Goal: Transaction & Acquisition: Purchase product/service

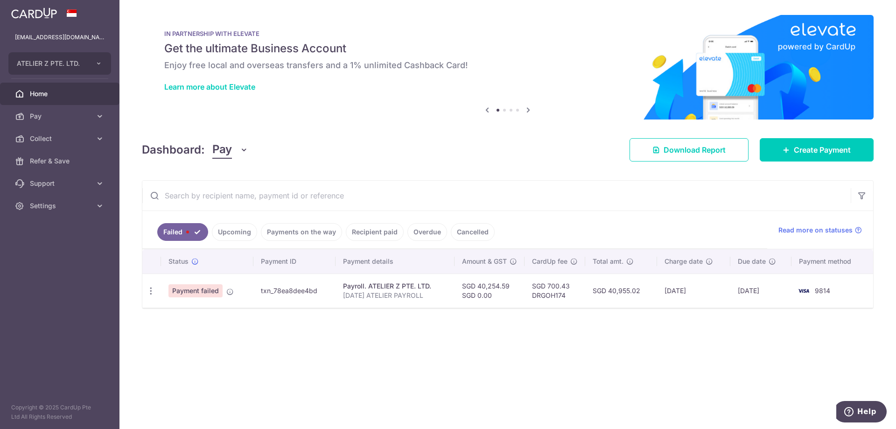
click at [151, 291] on icon "button" at bounding box center [151, 291] width 10 height 10
click at [242, 328] on div "× Pause Schedule Pause all future payments in this series Pause just this one p…" at bounding box center [508, 214] width 777 height 429
click at [229, 291] on icon at bounding box center [229, 291] width 7 height 7
click at [235, 233] on link "Upcoming" at bounding box center [234, 232] width 45 height 18
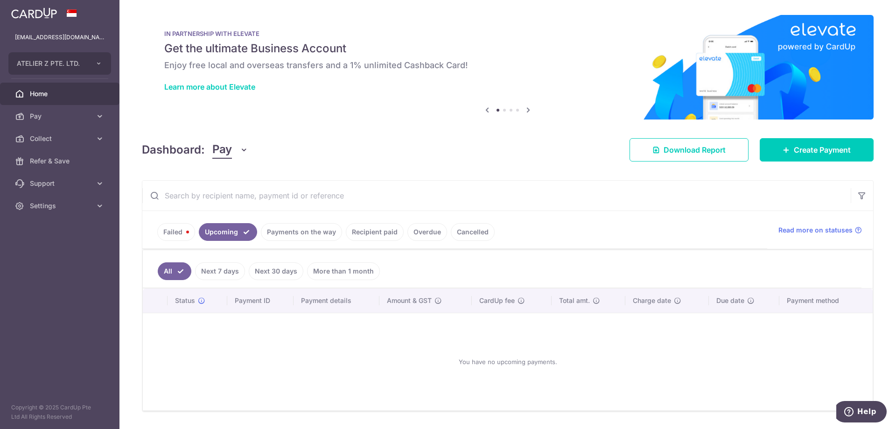
click at [274, 228] on link "Payments on the way" at bounding box center [301, 232] width 81 height 18
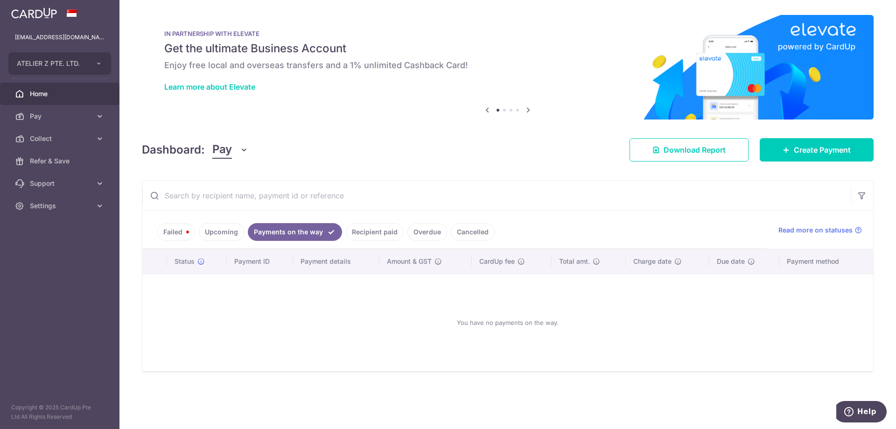
click at [365, 232] on link "Recipient paid" at bounding box center [375, 232] width 58 height 18
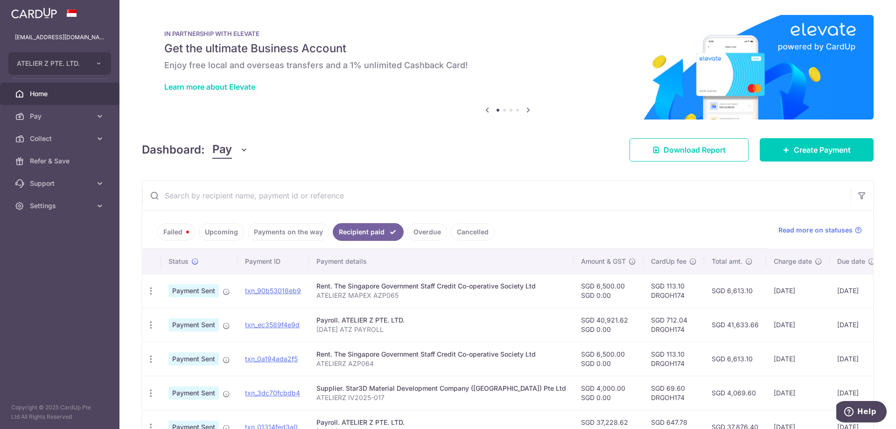
click at [169, 238] on link "Failed" at bounding box center [176, 232] width 38 height 18
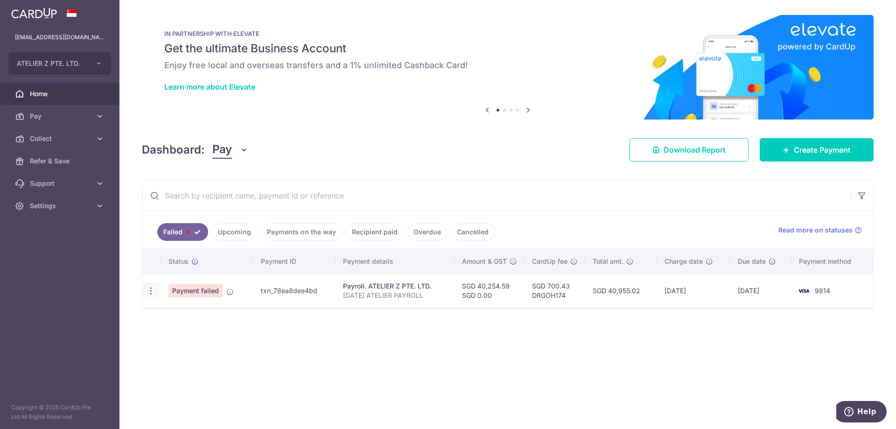
click at [153, 294] on icon "button" at bounding box center [151, 291] width 10 height 10
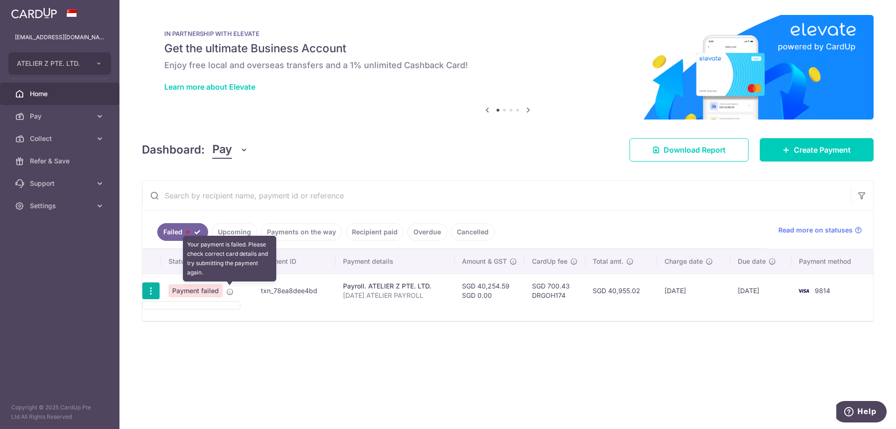
click at [232, 291] on icon at bounding box center [229, 291] width 7 height 7
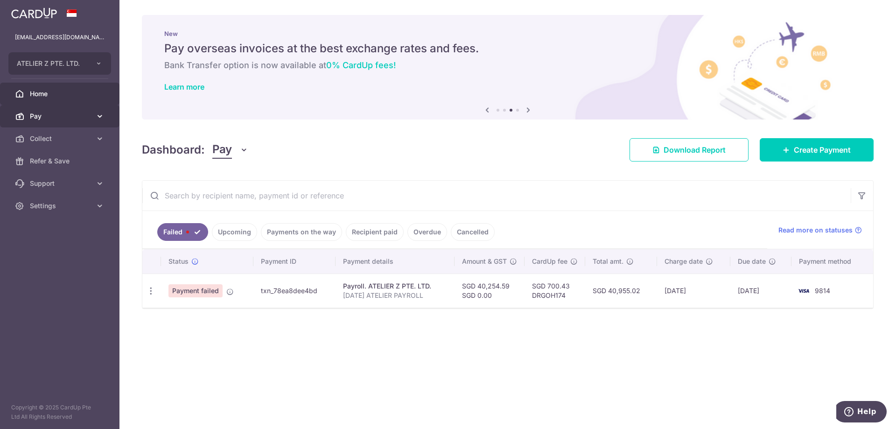
click at [61, 112] on span "Pay" at bounding box center [61, 116] width 62 height 9
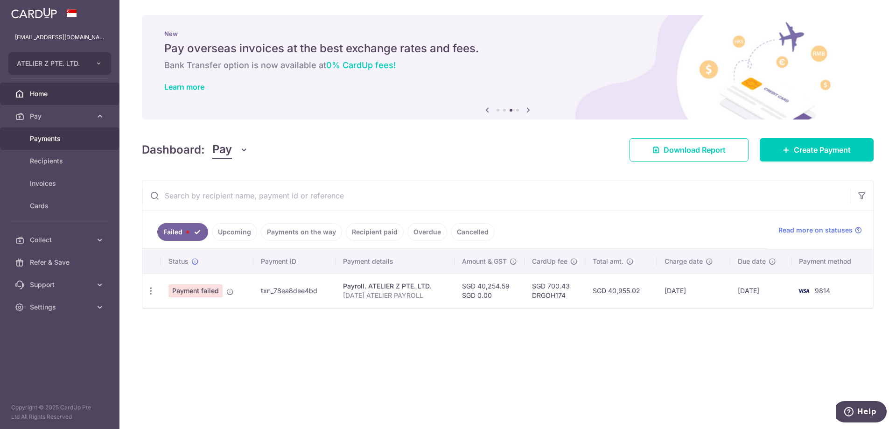
click at [70, 134] on span "Payments" at bounding box center [61, 138] width 62 height 9
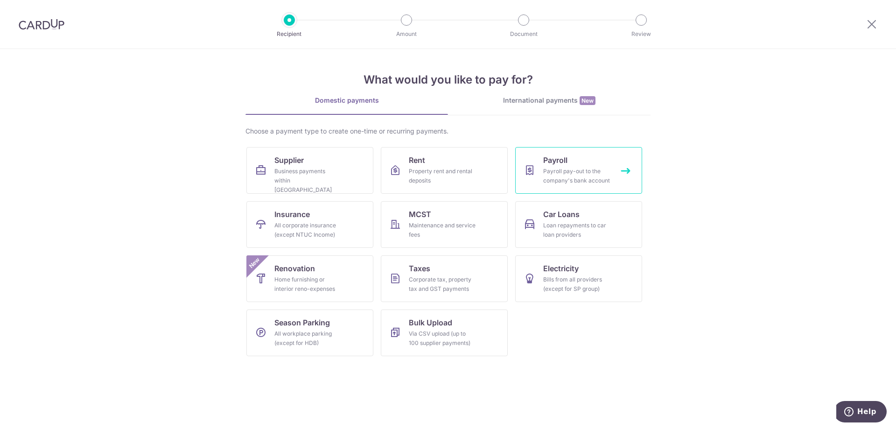
click at [572, 159] on link "Payroll Payroll pay-out to the company's bank account" at bounding box center [578, 170] width 127 height 47
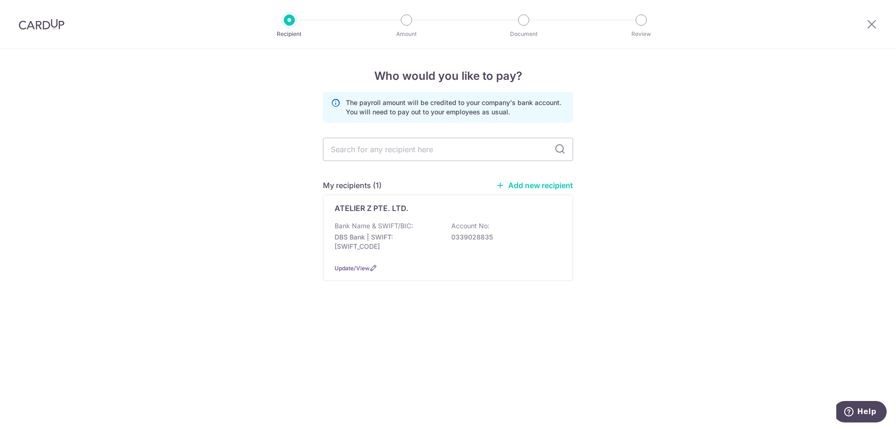
click at [43, 24] on img at bounding box center [42, 24] width 46 height 11
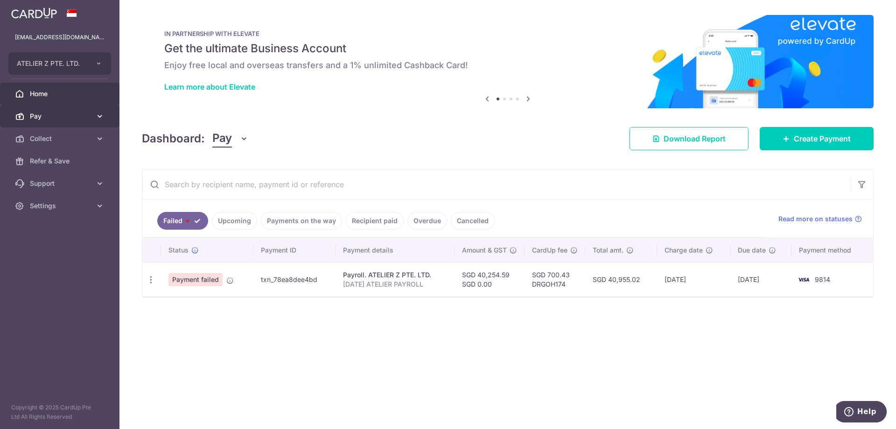
click at [90, 110] on link "Pay" at bounding box center [60, 116] width 120 height 22
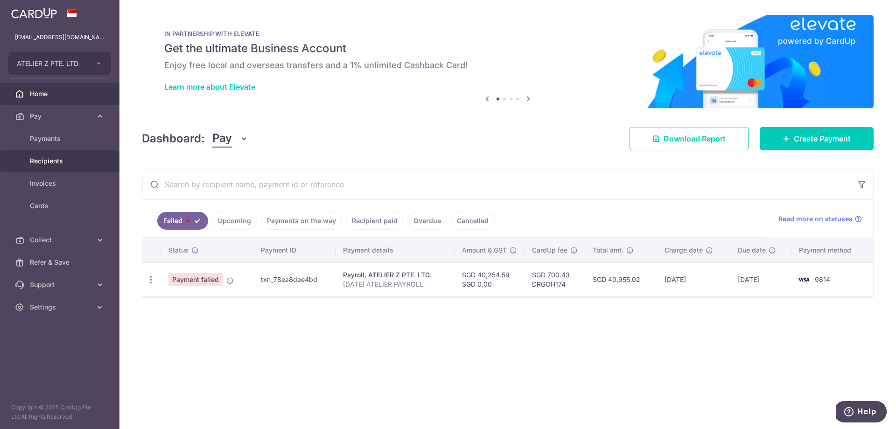
click at [65, 160] on span "Recipients" at bounding box center [61, 160] width 62 height 9
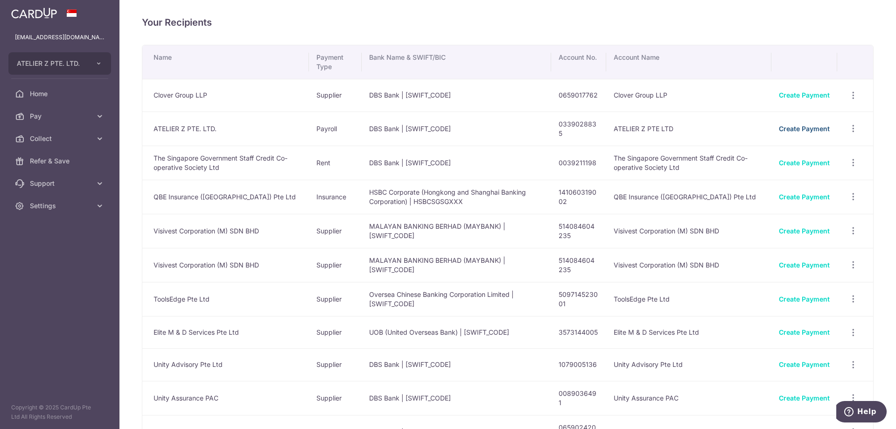
click at [793, 129] on link "Create Payment" at bounding box center [804, 129] width 51 height 8
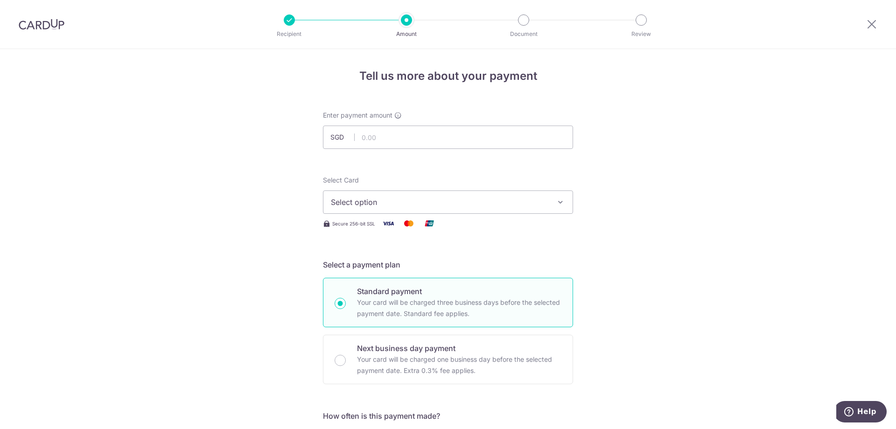
click at [52, 28] on img at bounding box center [42, 24] width 46 height 11
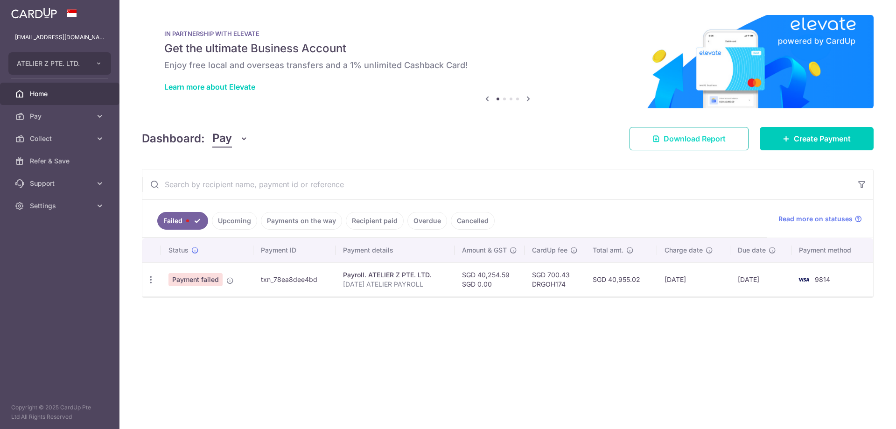
click at [674, 146] on link "Download Report" at bounding box center [689, 138] width 119 height 23
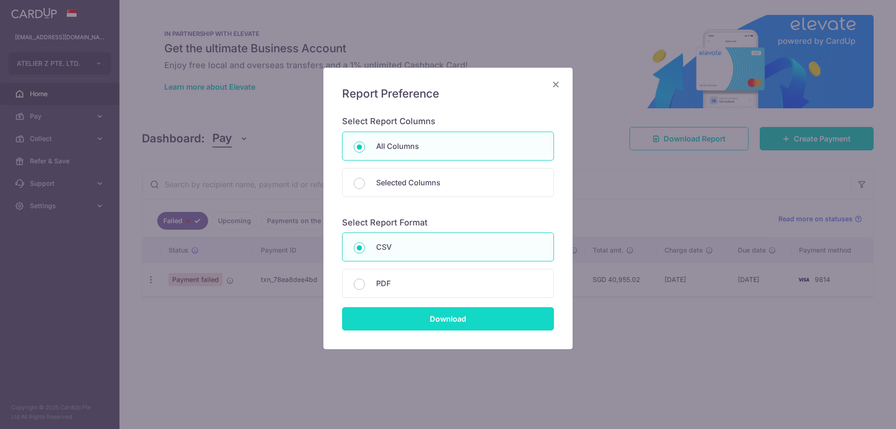
click at [443, 311] on input "Download" at bounding box center [448, 318] width 212 height 23
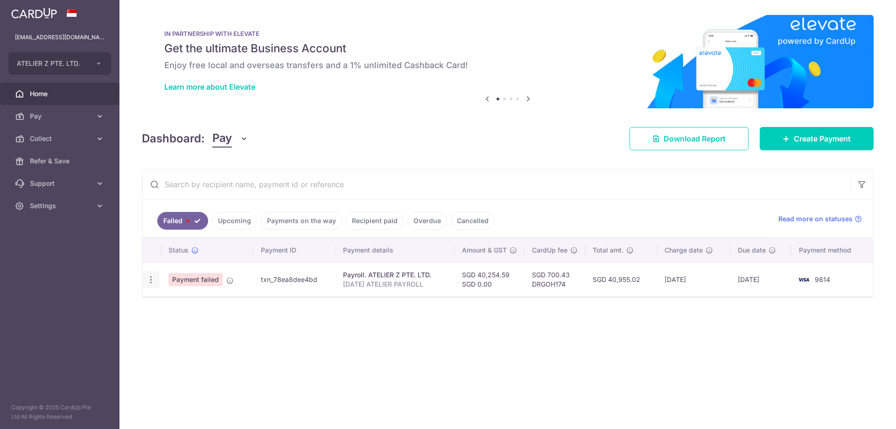
click at [147, 281] on icon "button" at bounding box center [151, 280] width 10 height 10
click at [47, 113] on span "Pay" at bounding box center [61, 116] width 62 height 9
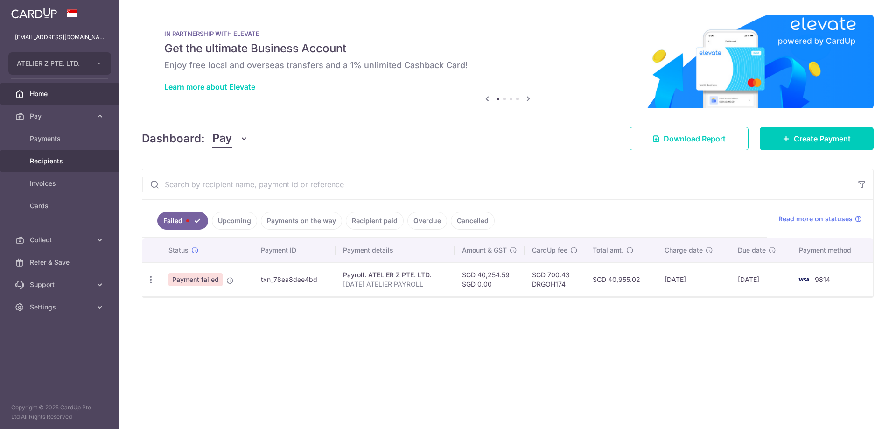
click at [63, 154] on link "Recipients" at bounding box center [60, 161] width 120 height 22
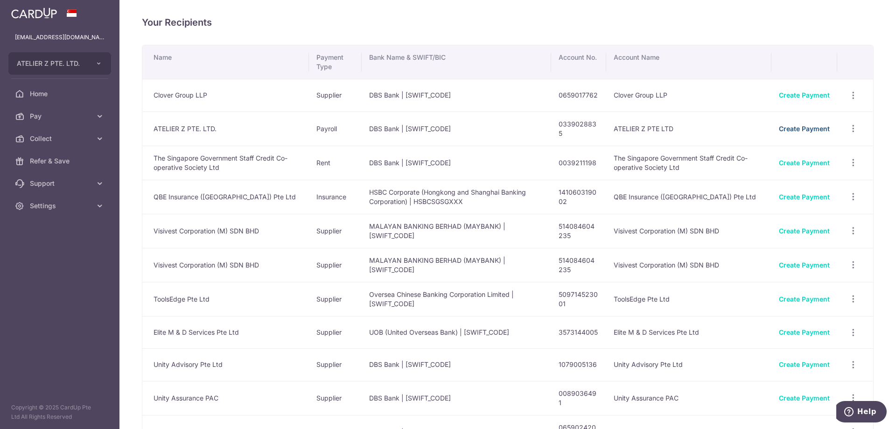
click at [788, 131] on link "Create Payment" at bounding box center [804, 129] width 51 height 8
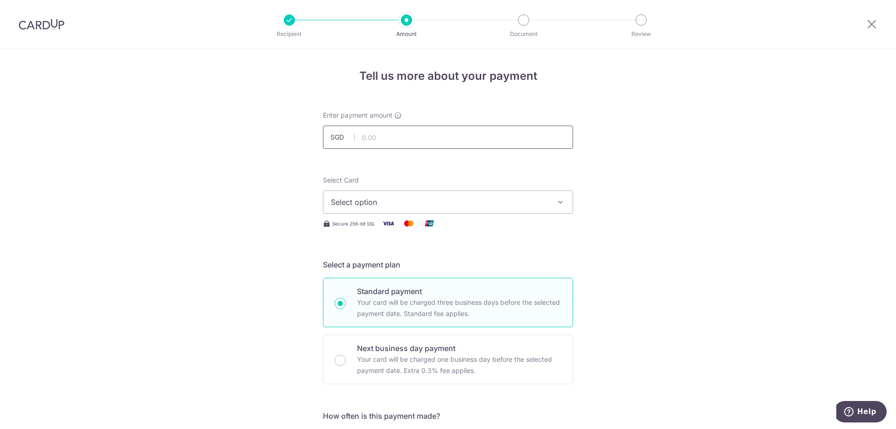
click at [445, 141] on input "text" at bounding box center [448, 137] width 250 height 23
click at [463, 135] on input "text" at bounding box center [448, 137] width 250 height 23
click at [373, 140] on input "text" at bounding box center [448, 137] width 250 height 23
type input "40,254.59"
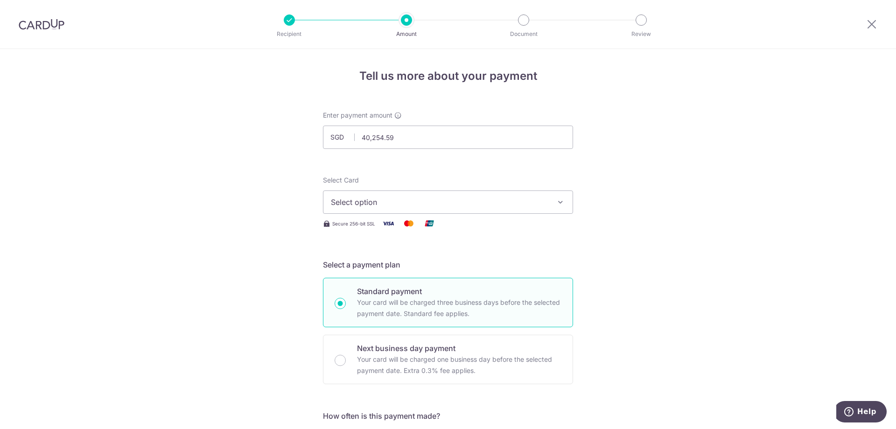
click at [366, 205] on span "Select option" at bounding box center [440, 202] width 218 height 11
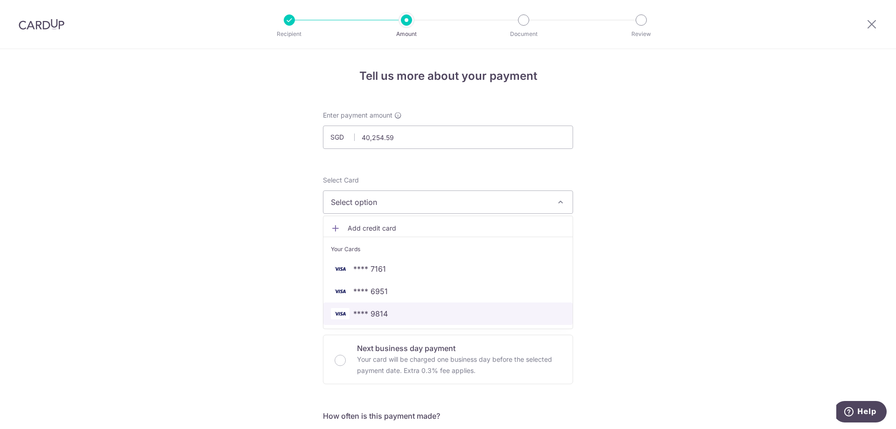
click at [381, 310] on span "**** 9814" at bounding box center [370, 313] width 35 height 11
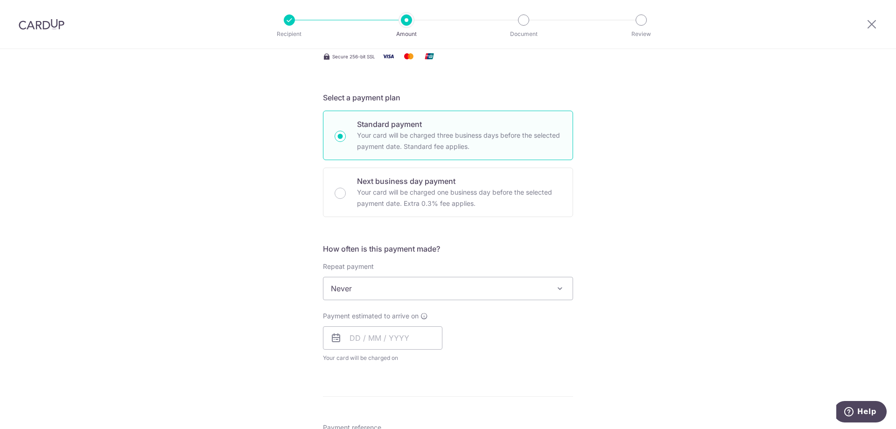
scroll to position [187, 0]
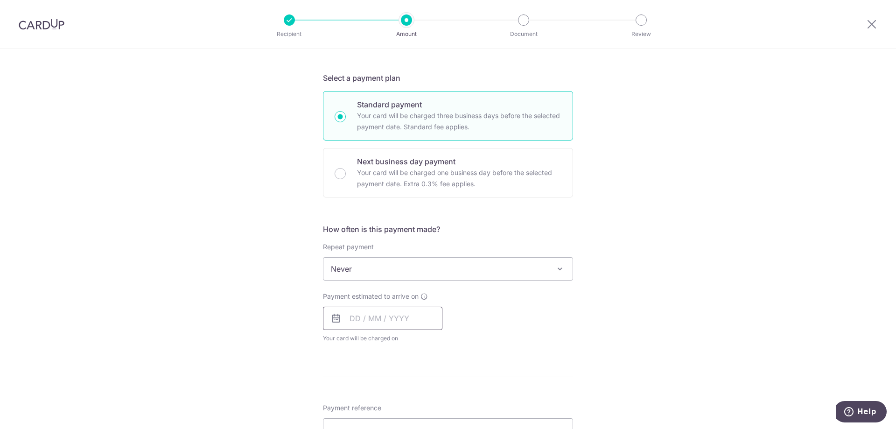
click at [378, 318] on input "text" at bounding box center [383, 318] width 120 height 23
click at [502, 297] on div "Payment estimated to arrive on Prev Next Oct Nov Dec 2025 2026 2027 2028 2029 2…" at bounding box center [447, 317] width 261 height 51
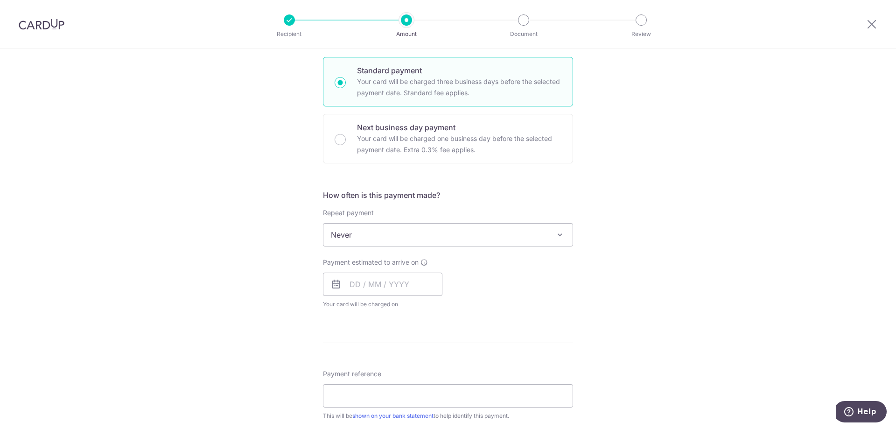
scroll to position [140, 0]
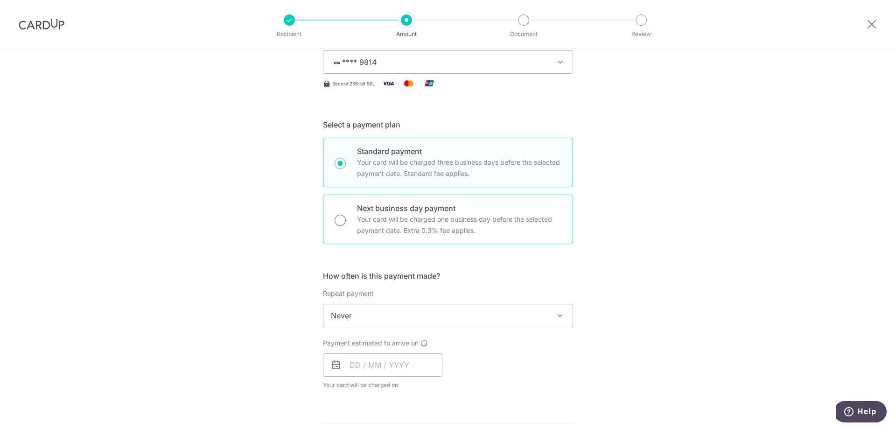
click at [337, 225] on input "Next business day payment Your card will be charged one business day before the…" at bounding box center [340, 220] width 11 height 11
radio input "true"
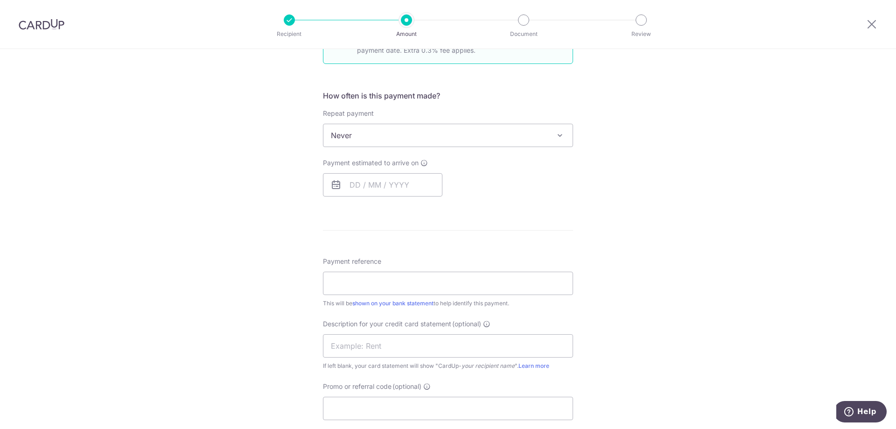
scroll to position [327, 0]
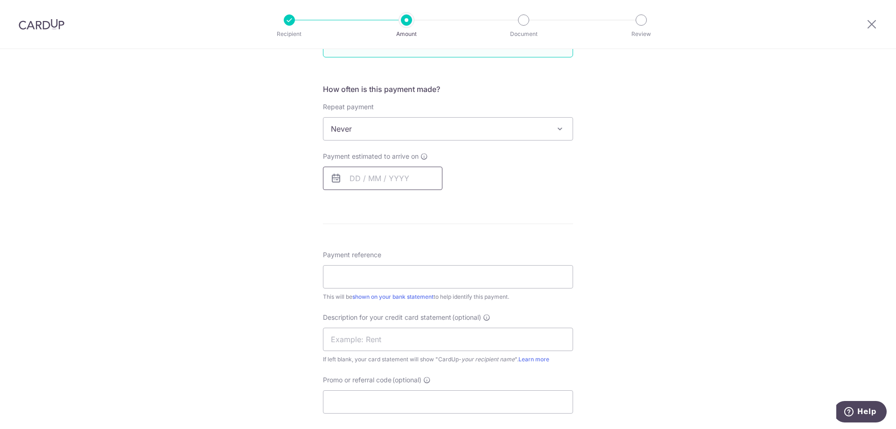
click at [362, 182] on input "text" at bounding box center [383, 178] width 120 height 23
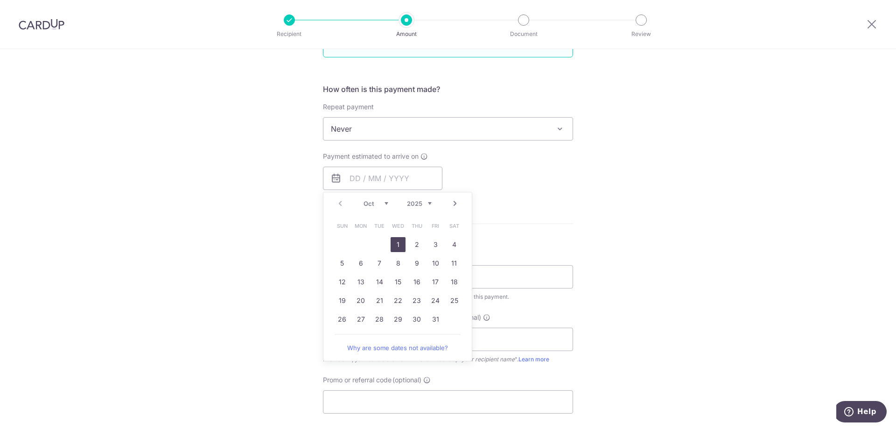
click at [397, 249] on link "1" at bounding box center [398, 244] width 15 height 15
type input "01/10/2025"
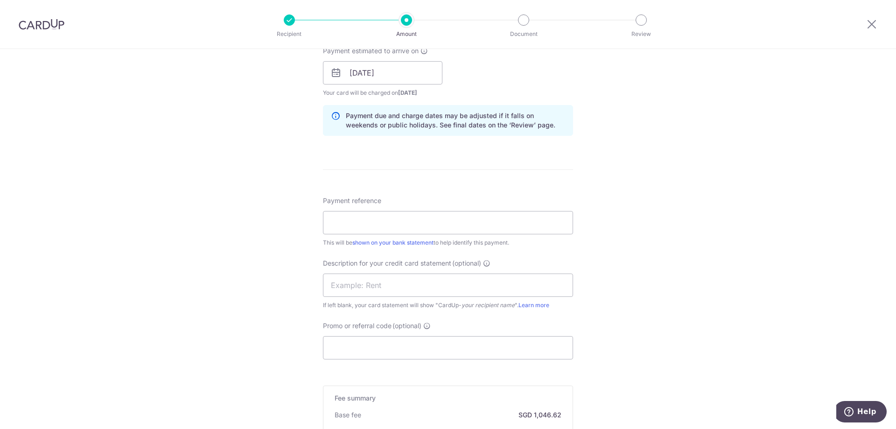
scroll to position [467, 0]
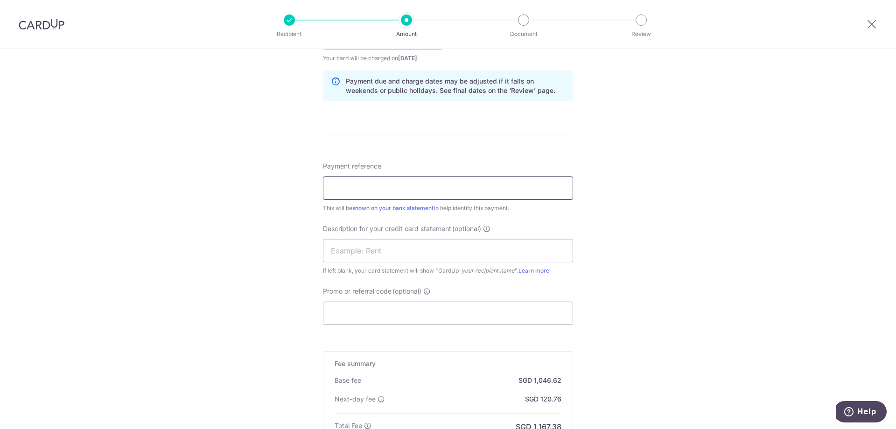
click at [431, 185] on input "Payment reference" at bounding box center [448, 187] width 250 height 23
type input "SEP25 ATZ PAYROLL"
click at [305, 276] on div "Tell us more about your payment Enter payment amount SGD 40,254.59 40254.59 Sel…" at bounding box center [448, 72] width 896 height 981
click at [364, 248] on input "text" at bounding box center [448, 250] width 250 height 23
type input "[DATE] ATZ PAYRO"
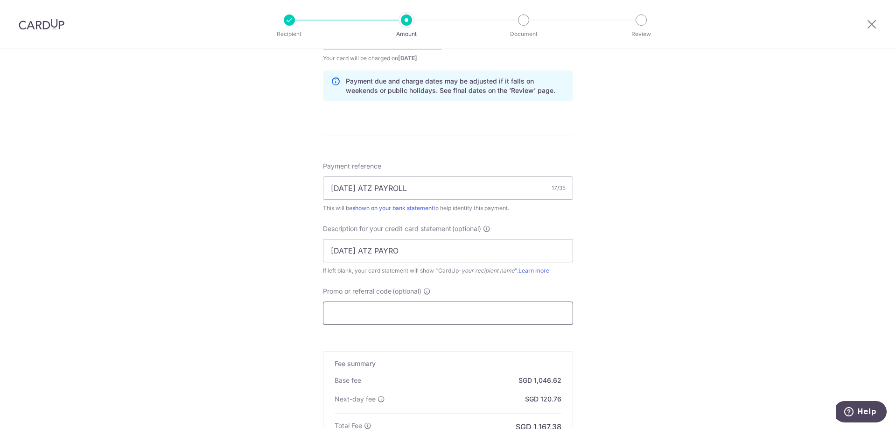
click at [361, 317] on input "Promo or referral code (optional)" at bounding box center [448, 313] width 250 height 23
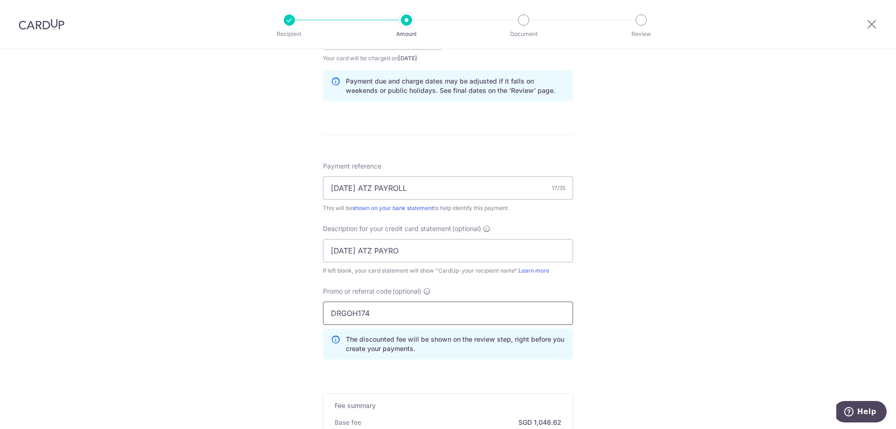
type input "DRGOH174"
click at [162, 307] on div "Tell us more about your payment Enter payment amount SGD 40,254.59 40254.59 Sel…" at bounding box center [448, 93] width 896 height 1023
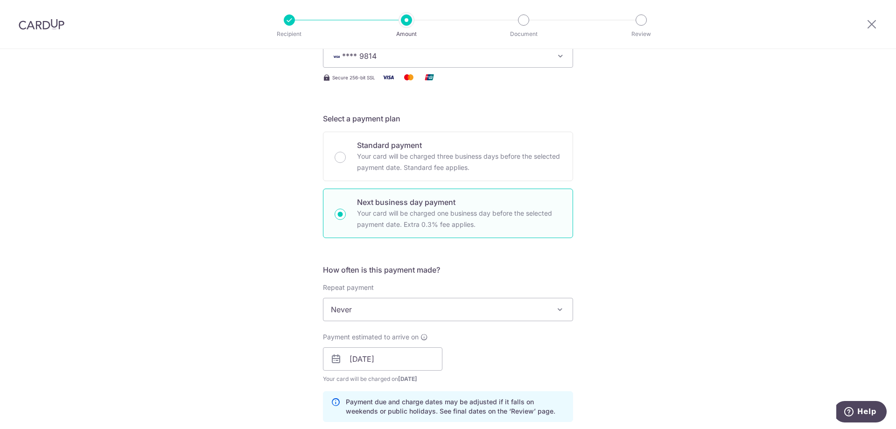
scroll to position [130, 0]
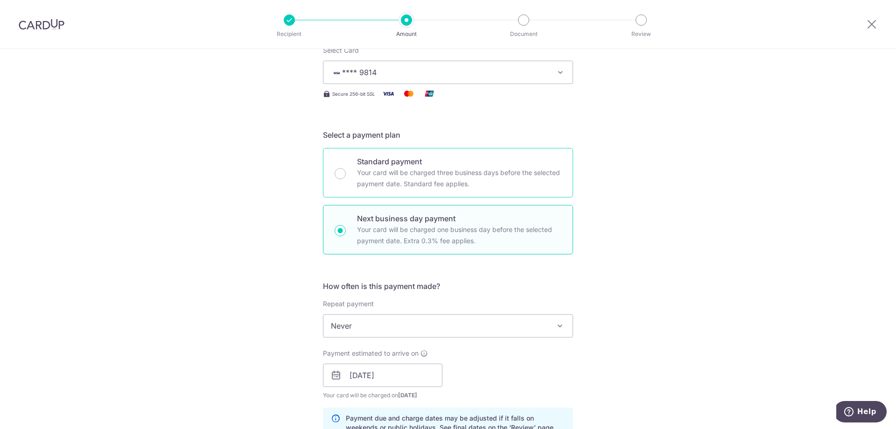
click at [347, 181] on div "Standard payment Your card will be charged three business days before the selec…" at bounding box center [448, 172] width 250 height 49
radio input "true"
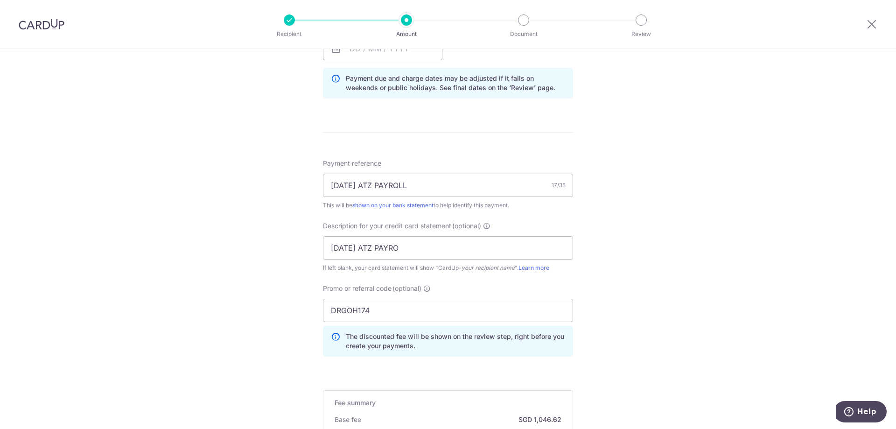
scroll to position [630, 0]
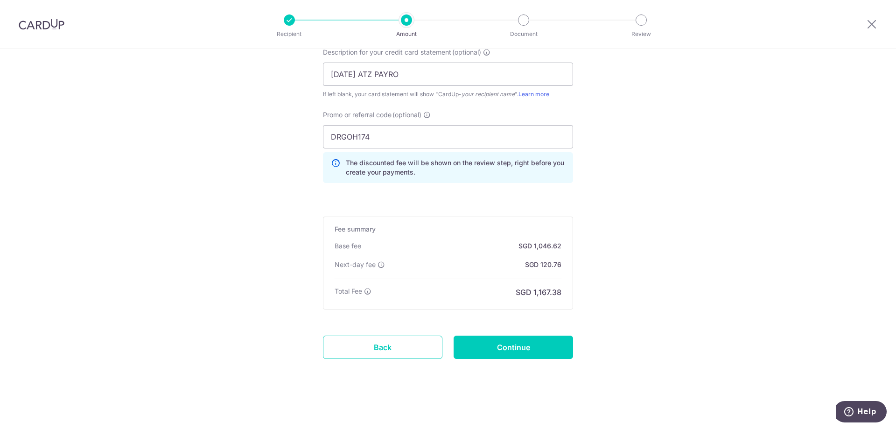
click at [373, 263] on div "Next-day fee" at bounding box center [360, 264] width 50 height 9
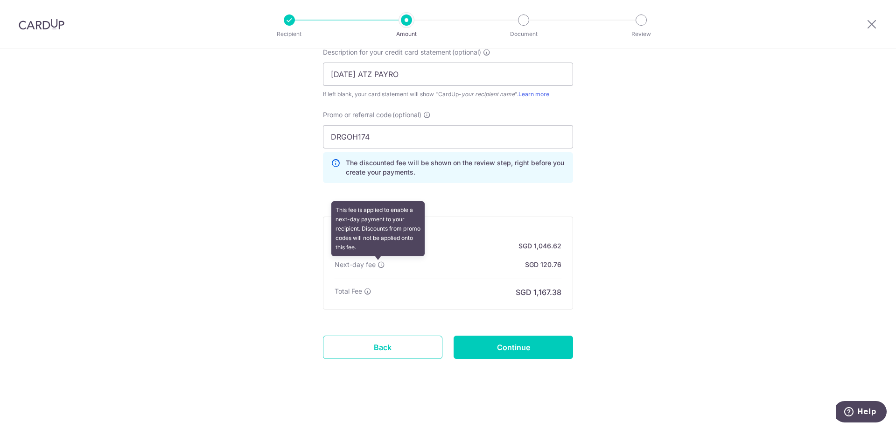
click at [379, 262] on icon at bounding box center [381, 264] width 7 height 7
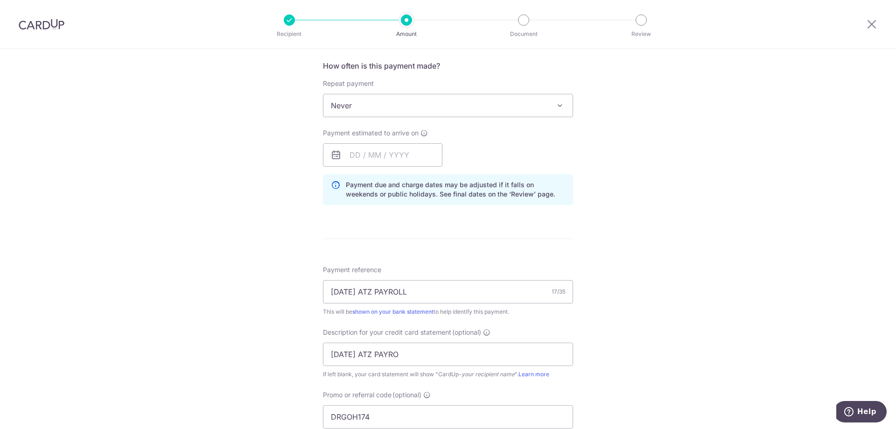
scroll to position [70, 0]
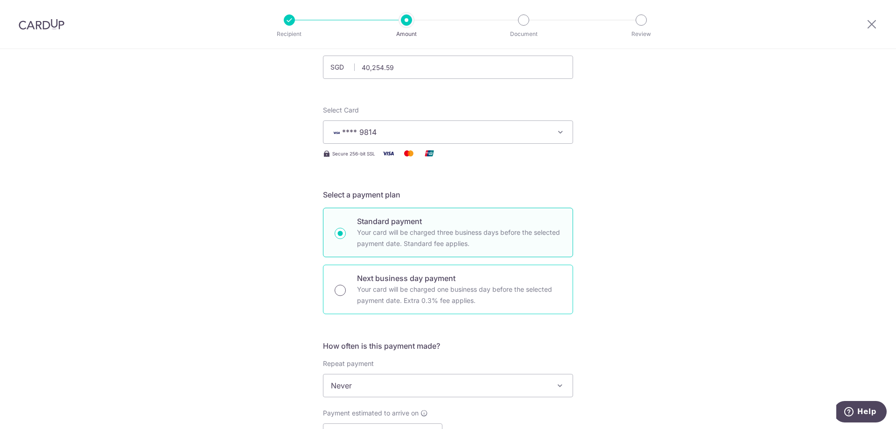
click at [341, 289] on input "Next business day payment Your card will be charged one business day before the…" at bounding box center [340, 290] width 11 height 11
radio input "true"
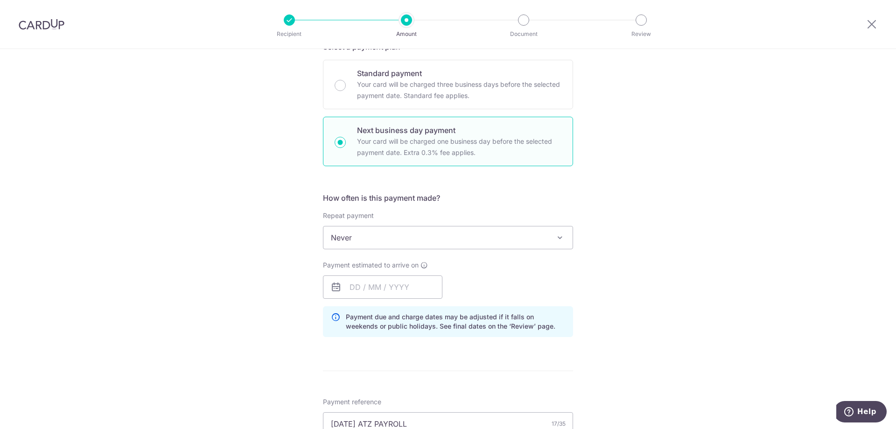
scroll to position [233, 0]
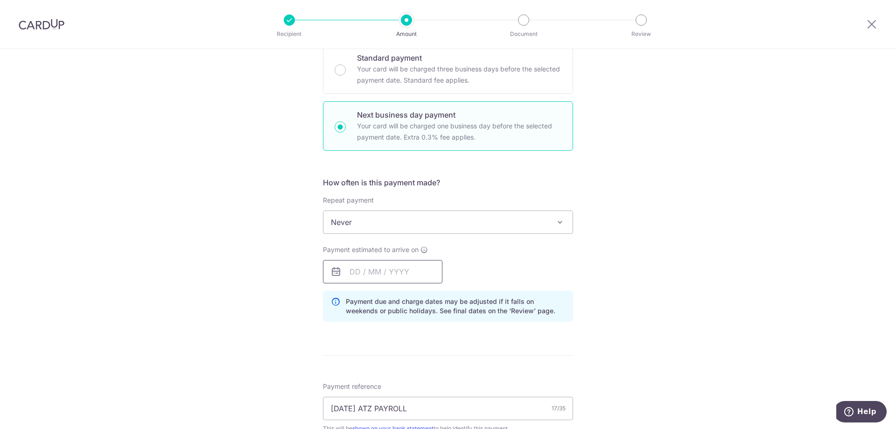
click at [358, 274] on input "text" at bounding box center [383, 271] width 120 height 23
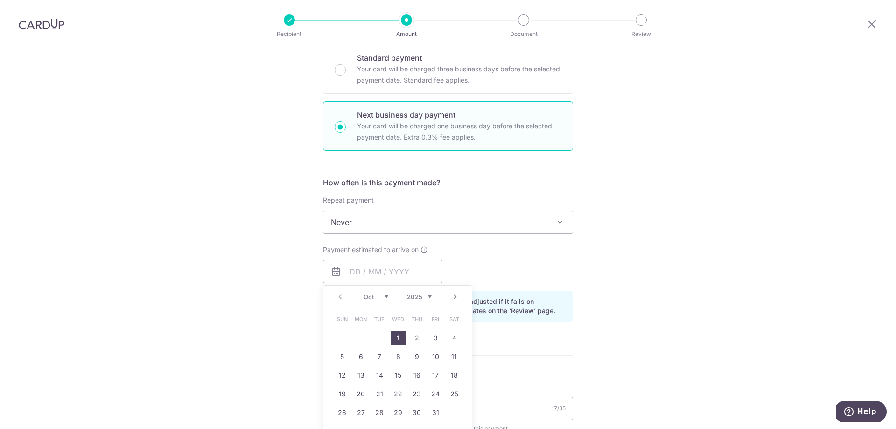
click at [400, 338] on link "1" at bounding box center [398, 338] width 15 height 15
type input "01/10/2025"
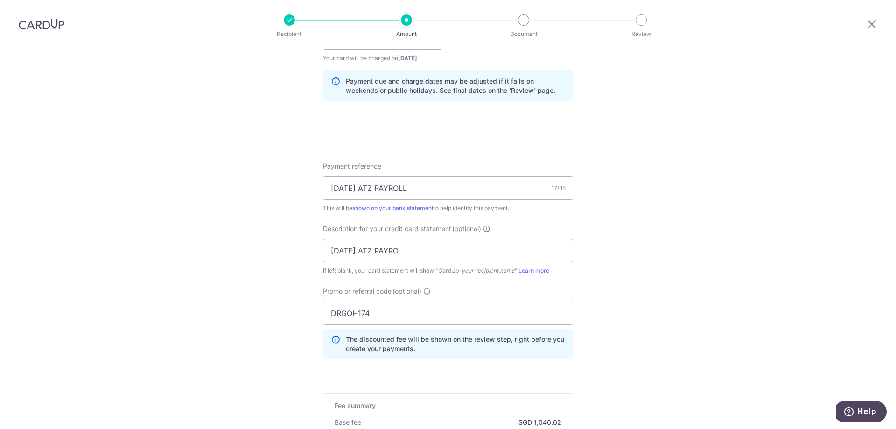
scroll to position [643, 0]
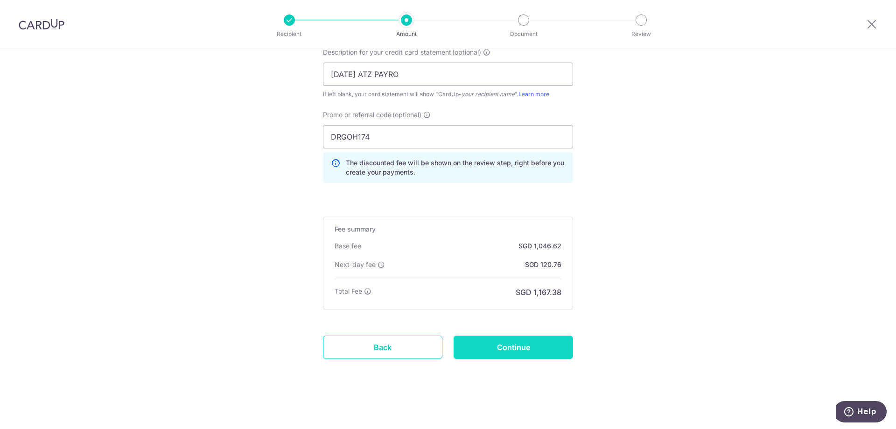
click at [499, 343] on input "Continue" at bounding box center [514, 347] width 120 height 23
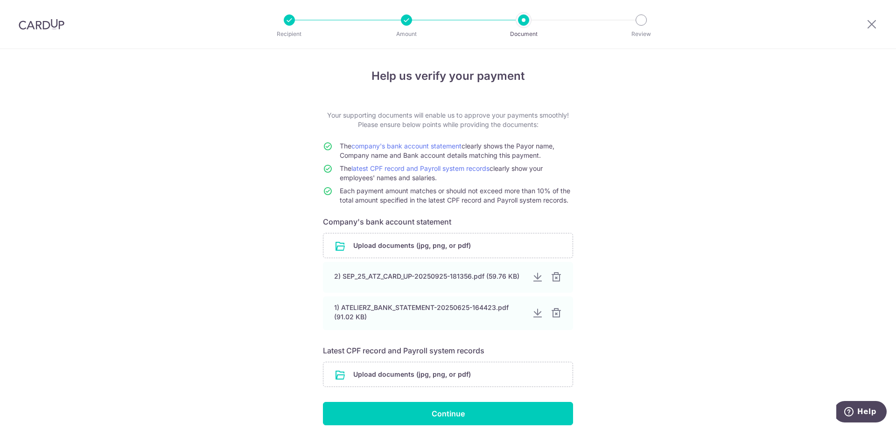
scroll to position [40, 0]
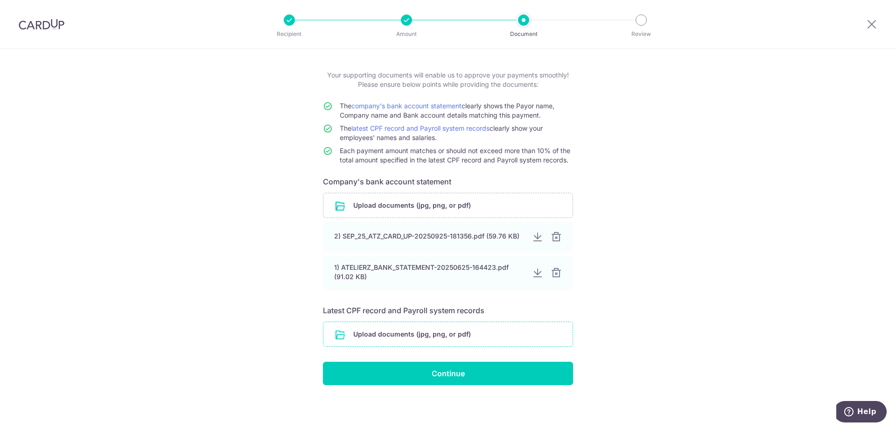
click at [429, 333] on input "file" at bounding box center [448, 334] width 249 height 24
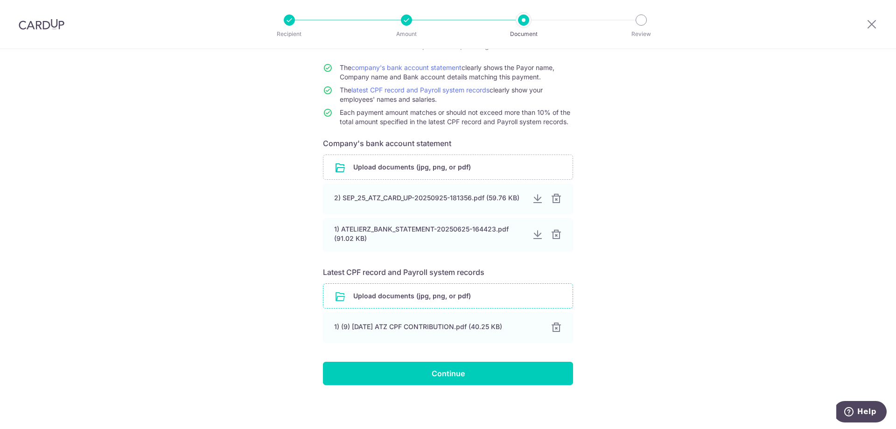
scroll to position [0, 0]
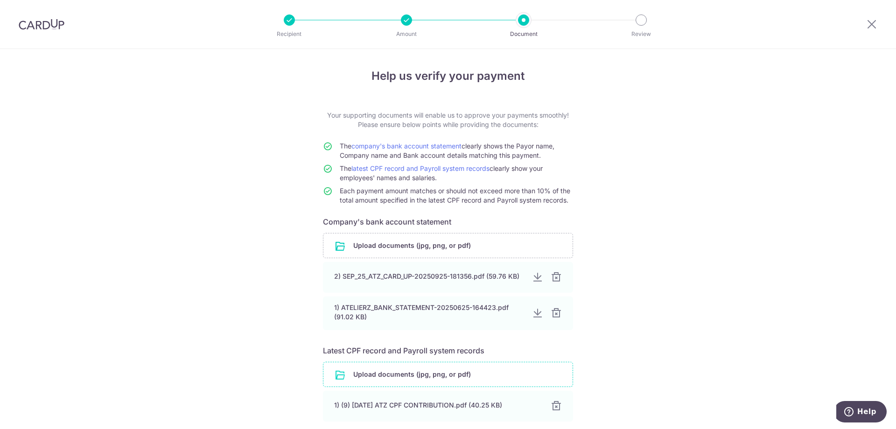
click at [38, 26] on img at bounding box center [42, 24] width 46 height 11
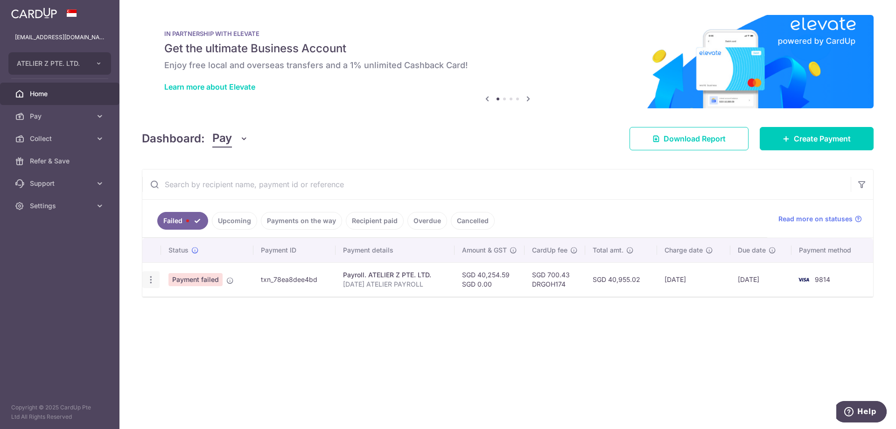
click at [149, 277] on icon "button" at bounding box center [151, 280] width 10 height 10
click at [246, 323] on div "× Pause Schedule Pause all future payments in this series Pause just this one p…" at bounding box center [508, 214] width 777 height 429
click at [29, 118] on link "Pay" at bounding box center [60, 116] width 120 height 22
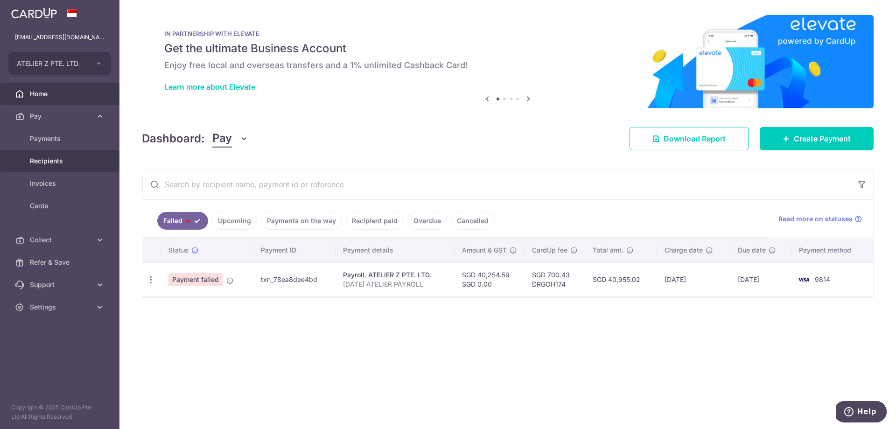
click at [66, 161] on span "Recipients" at bounding box center [61, 160] width 62 height 9
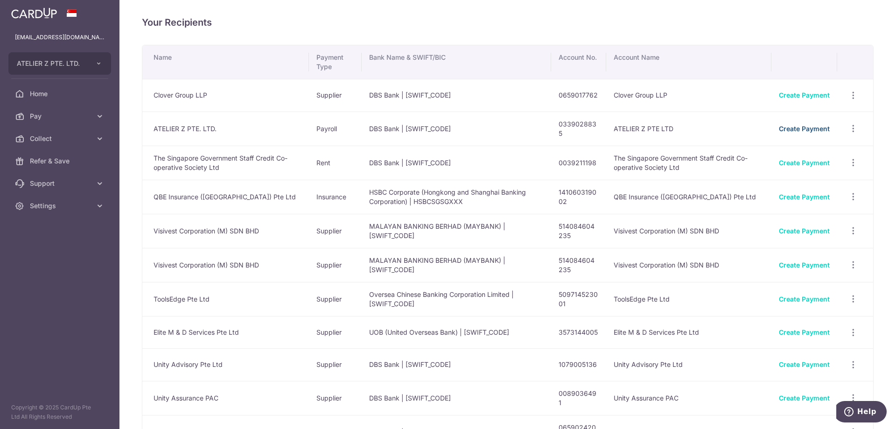
click at [795, 127] on link "Create Payment" at bounding box center [804, 129] width 51 height 8
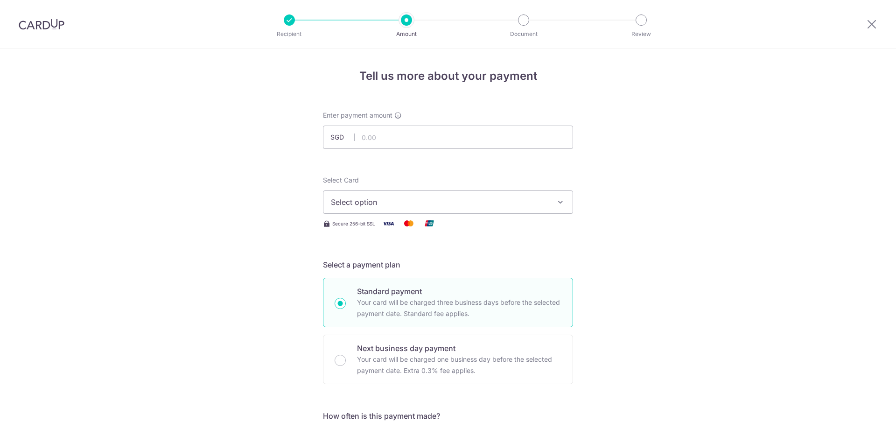
click at [405, 143] on input "text" at bounding box center [448, 137] width 250 height 23
type input "40,254.59"
click at [352, 203] on span "Select option" at bounding box center [440, 202] width 218 height 11
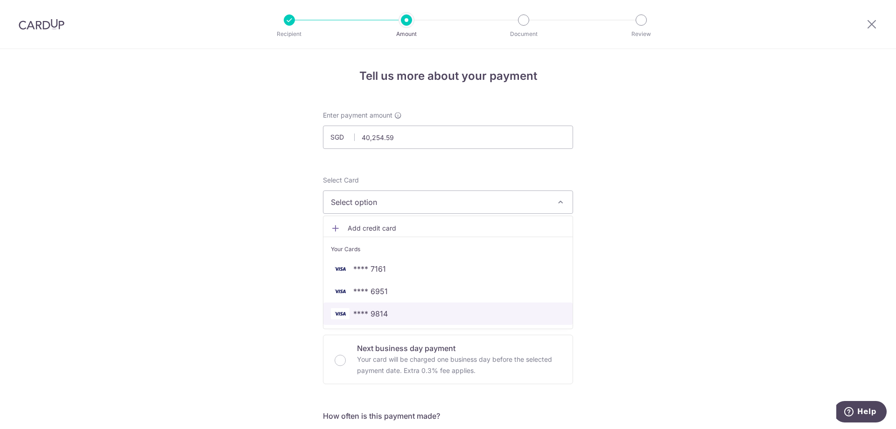
click at [368, 314] on span "**** 9814" at bounding box center [370, 313] width 35 height 11
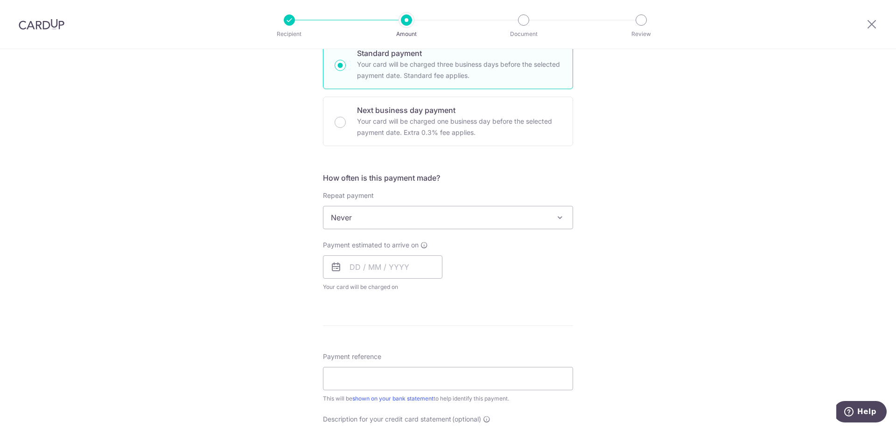
scroll to position [238, 0]
click at [358, 267] on input "text" at bounding box center [383, 267] width 120 height 23
click at [432, 338] on link "3" at bounding box center [435, 333] width 15 height 15
type input "03/10/2025"
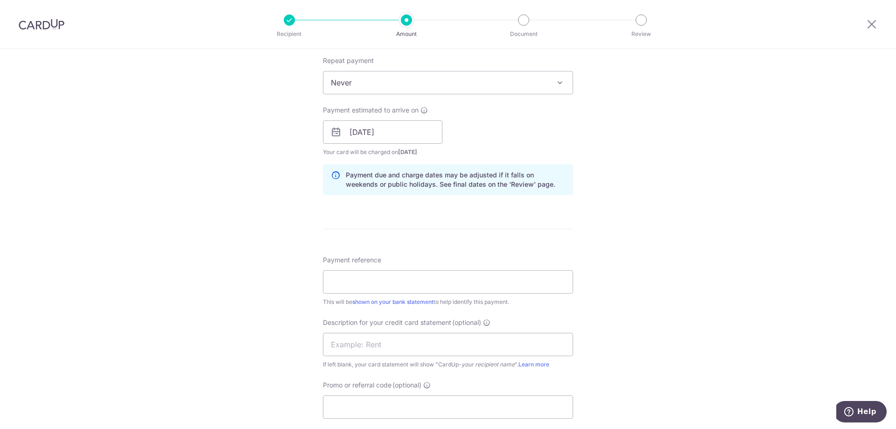
scroll to position [378, 0]
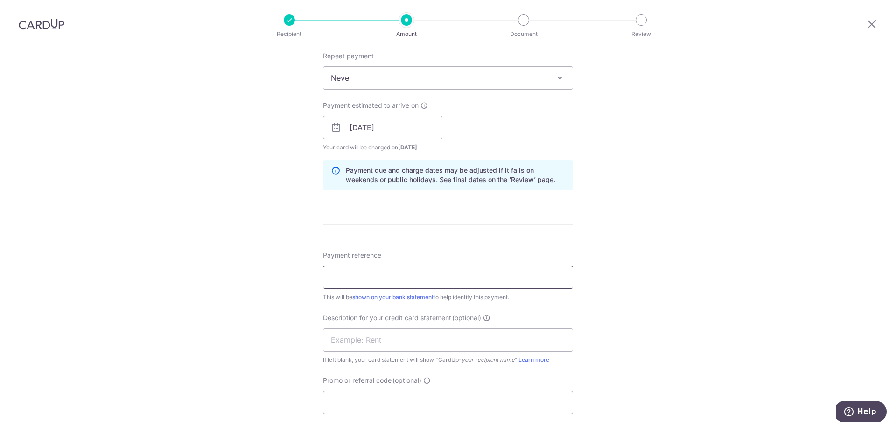
click at [395, 279] on input "Payment reference" at bounding box center [448, 277] width 250 height 23
type input "SEP25 ATZ PAYROLL"
click at [381, 338] on input "text" at bounding box center [448, 339] width 250 height 23
type input "SEP25 ATZ PAYRO"
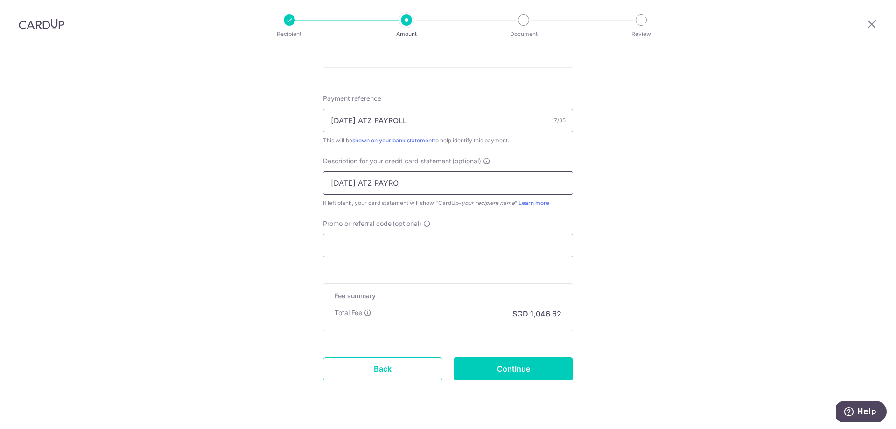
scroll to position [556, 0]
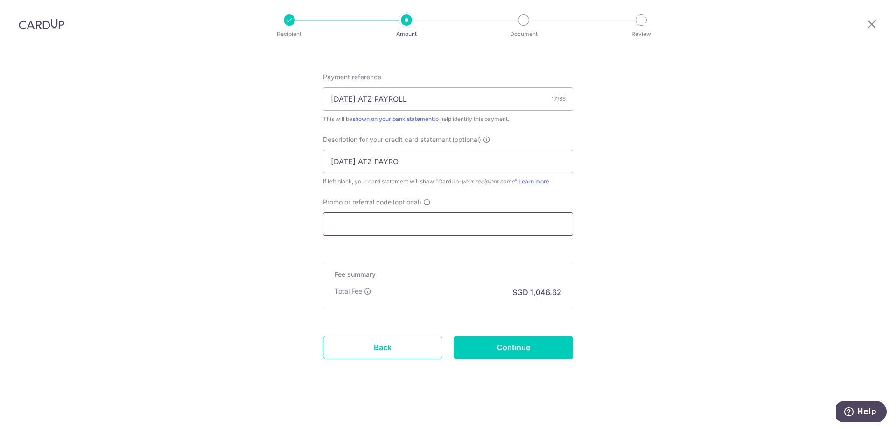
click at [359, 221] on input "Promo or referral code (optional)" at bounding box center [448, 223] width 250 height 23
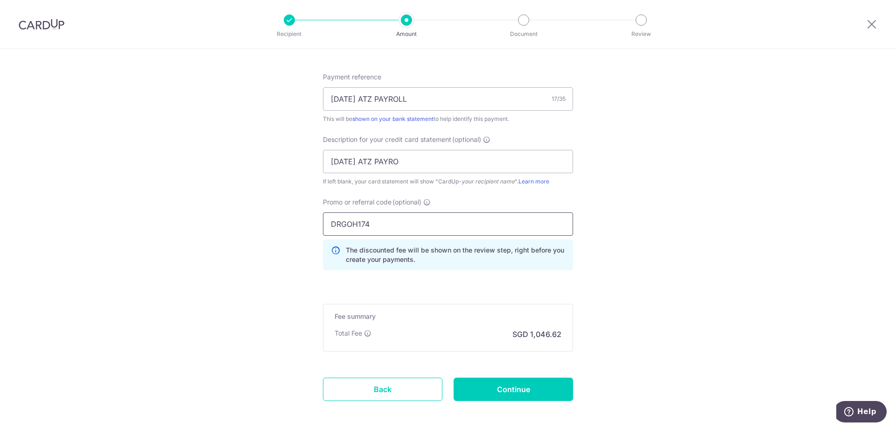
type input "DRGOH174"
drag, startPoint x: 272, startPoint y: 331, endPoint x: 285, endPoint y: 330, distance: 13.6
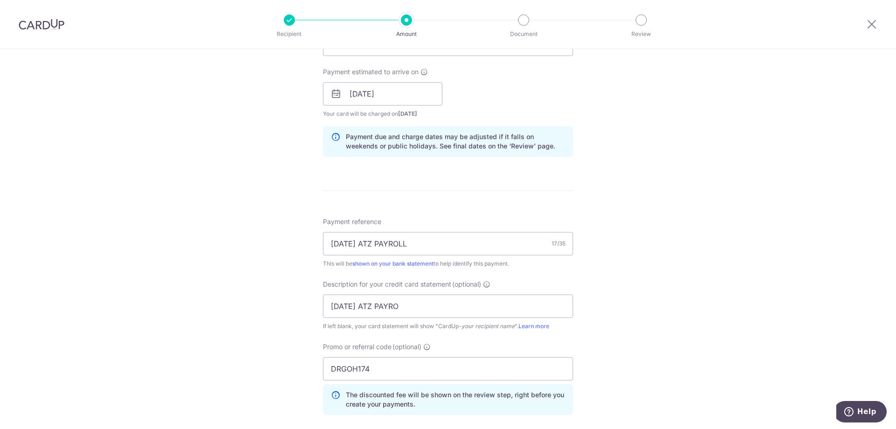
scroll to position [178, 0]
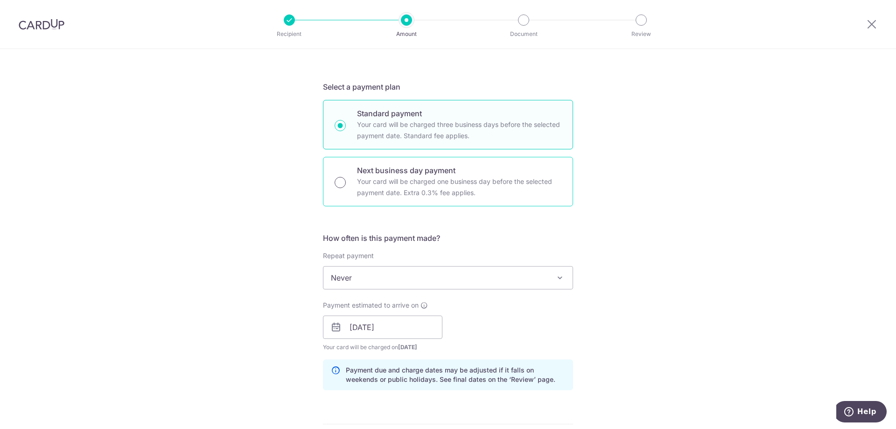
click at [335, 183] on input "Next business day payment Your card will be charged one business day before the…" at bounding box center [340, 182] width 11 height 11
radio input "true"
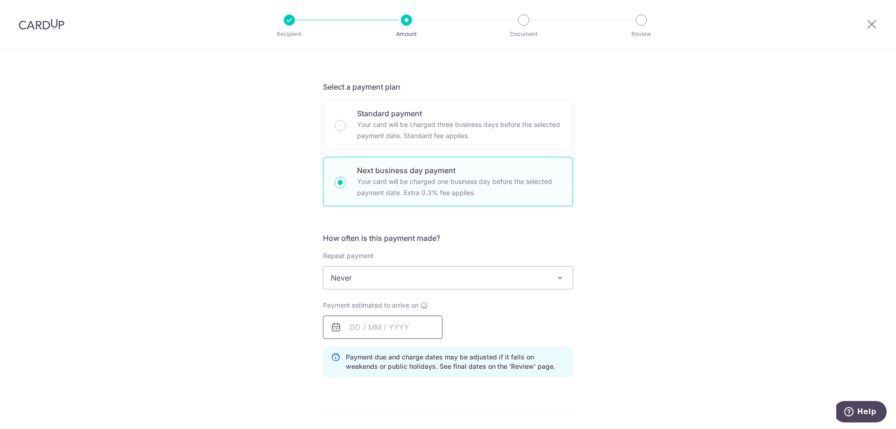
click at [381, 334] on input "text" at bounding box center [383, 327] width 120 height 23
click at [398, 395] on link "1" at bounding box center [398, 393] width 15 height 15
type input "[DATE]"
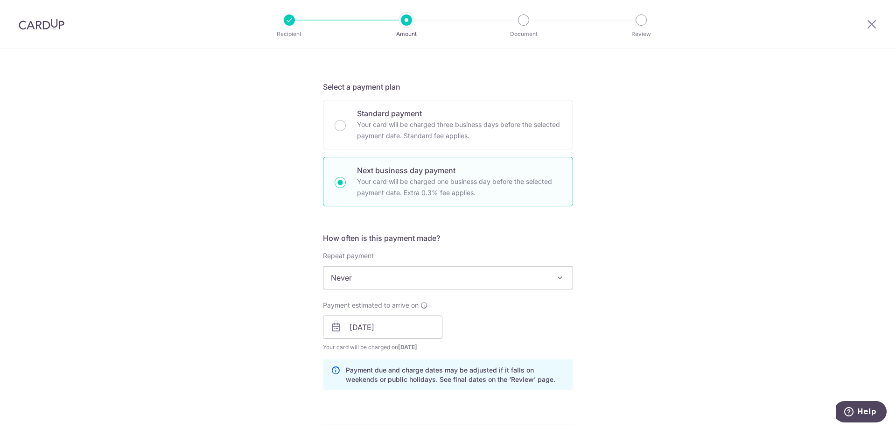
click at [251, 366] on div "Tell us more about your payment Enter payment amount SGD 40,254.59 40254.59 Sel…" at bounding box center [448, 382] width 896 height 1023
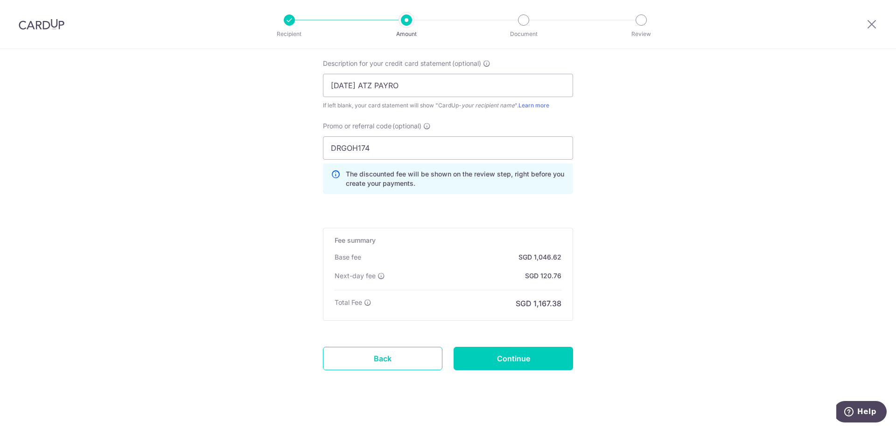
scroll to position [643, 0]
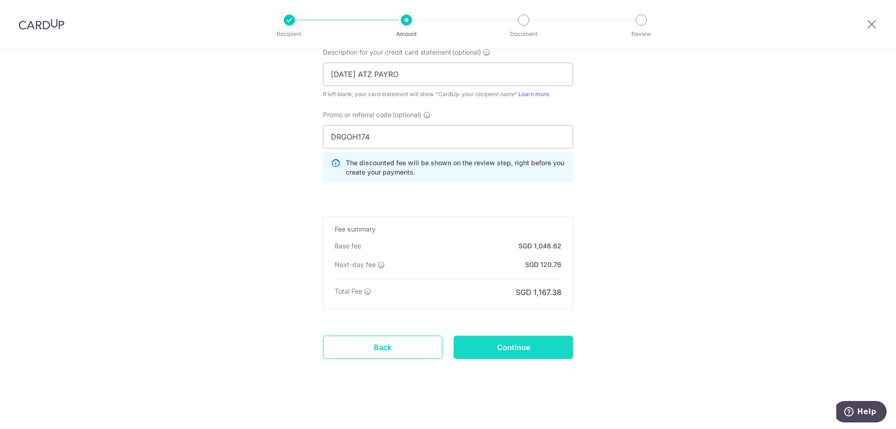
click at [488, 354] on input "Continue" at bounding box center [514, 347] width 120 height 23
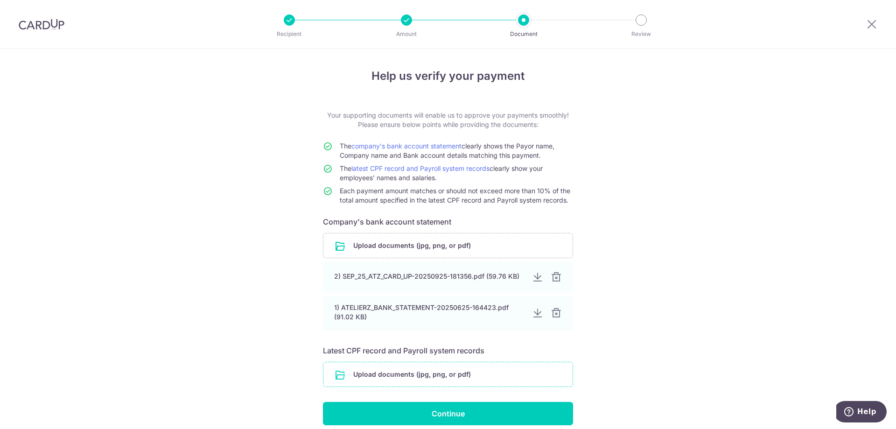
click at [450, 369] on input "file" at bounding box center [448, 374] width 249 height 24
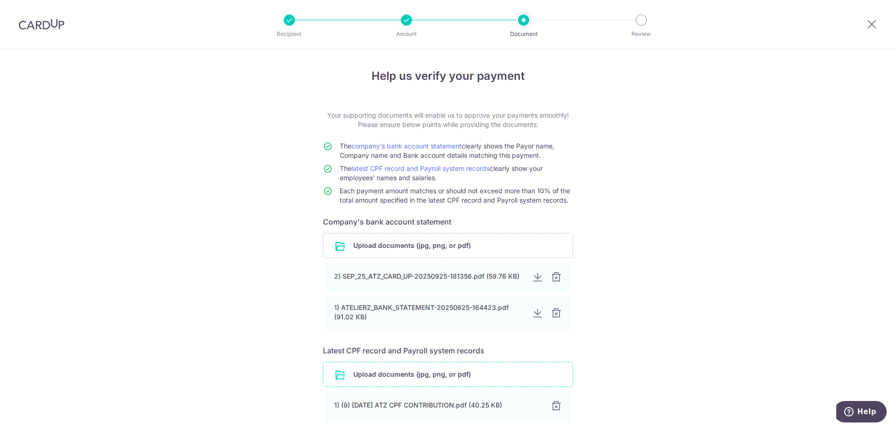
scroll to position [78, 0]
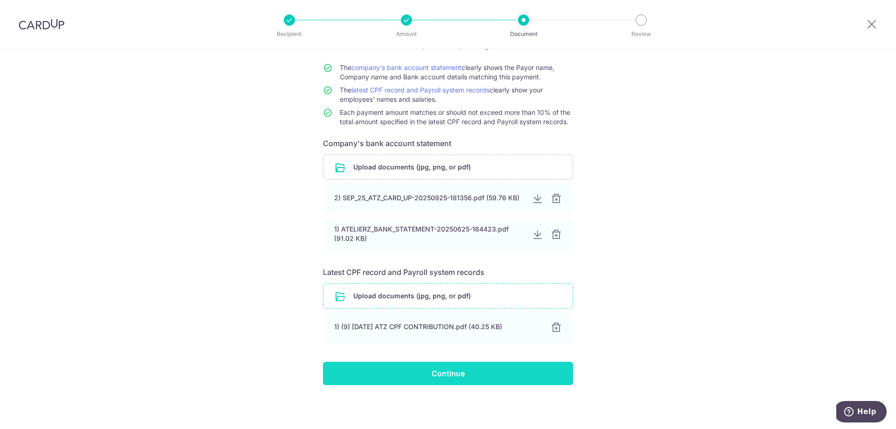
click at [410, 373] on input "Continue" at bounding box center [448, 373] width 250 height 23
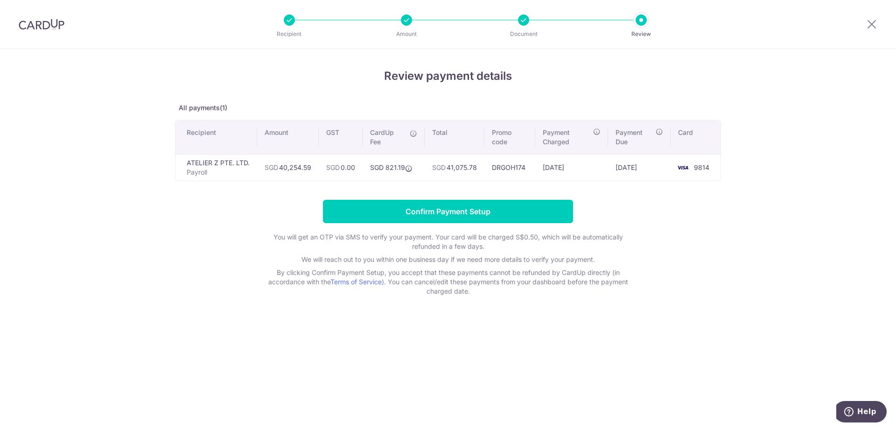
click at [36, 20] on img at bounding box center [42, 24] width 46 height 11
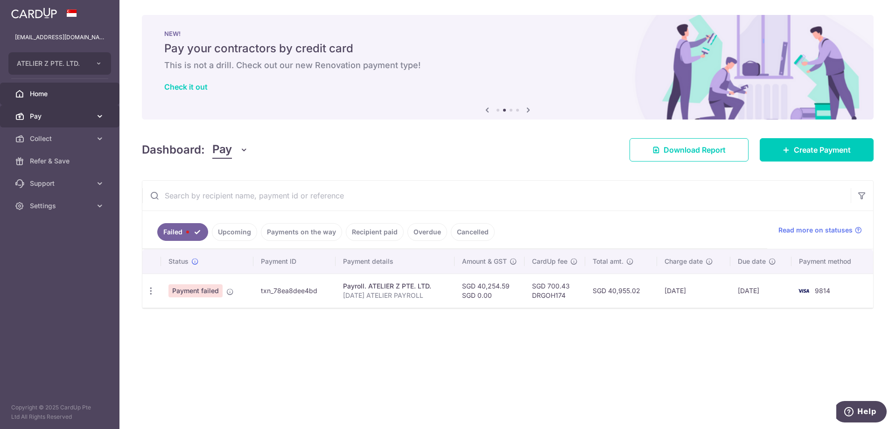
click at [49, 107] on link "Pay" at bounding box center [60, 116] width 120 height 22
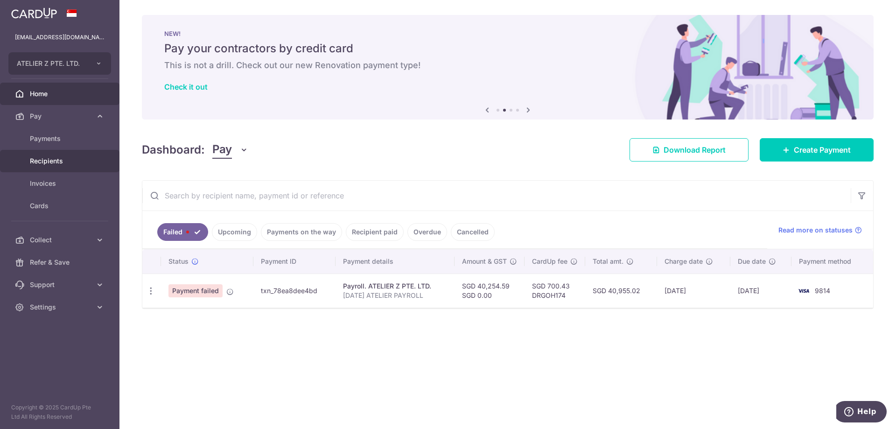
click at [61, 157] on span "Recipients" at bounding box center [61, 160] width 62 height 9
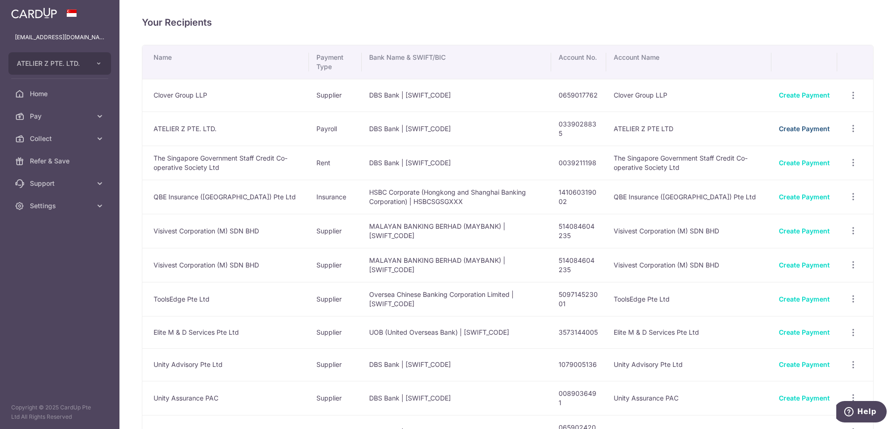
click at [787, 127] on link "Create Payment" at bounding box center [804, 129] width 51 height 8
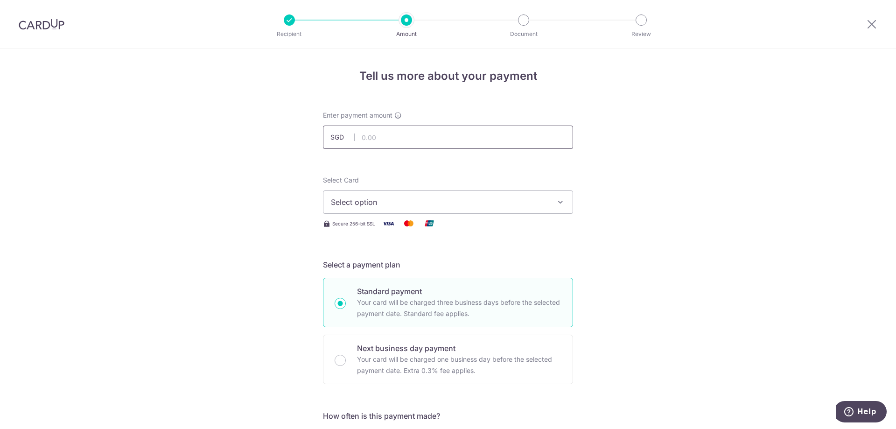
click at [379, 133] on input "text" at bounding box center [448, 137] width 250 height 23
type input "40,254.59"
click at [515, 189] on div "Select Card Select option Add credit card Your Cards **** 7161 **** 6951 **** 9…" at bounding box center [448, 195] width 250 height 38
click at [498, 203] on span "Select option" at bounding box center [440, 202] width 218 height 11
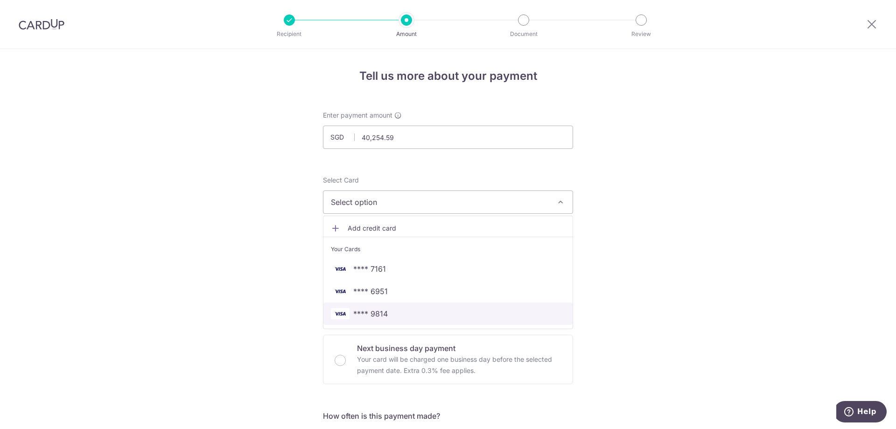
click at [366, 311] on span "**** 9814" at bounding box center [370, 313] width 35 height 11
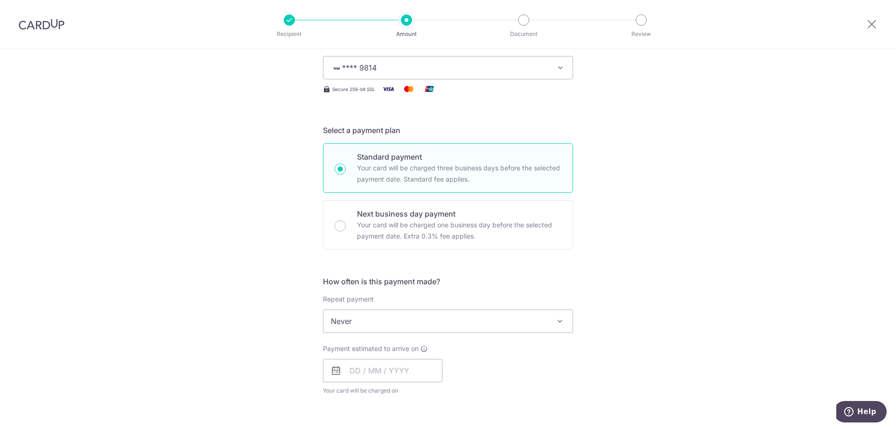
scroll to position [140, 0]
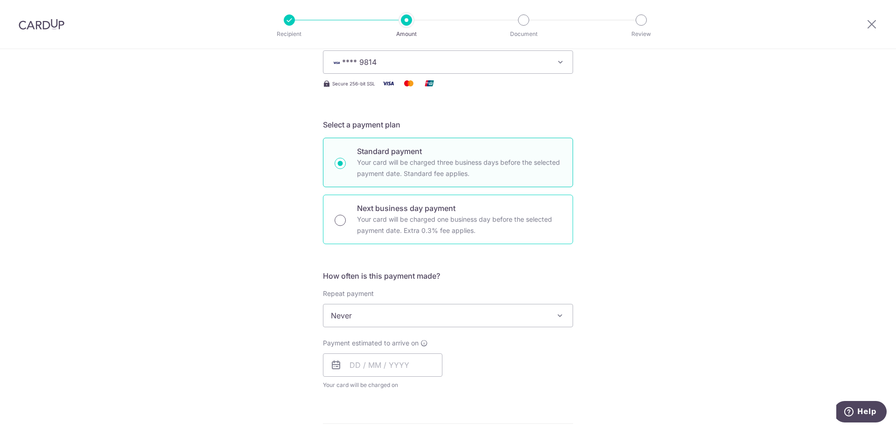
click at [338, 218] on input "Next business day payment Your card will be charged one business day before the…" at bounding box center [340, 220] width 11 height 11
radio input "true"
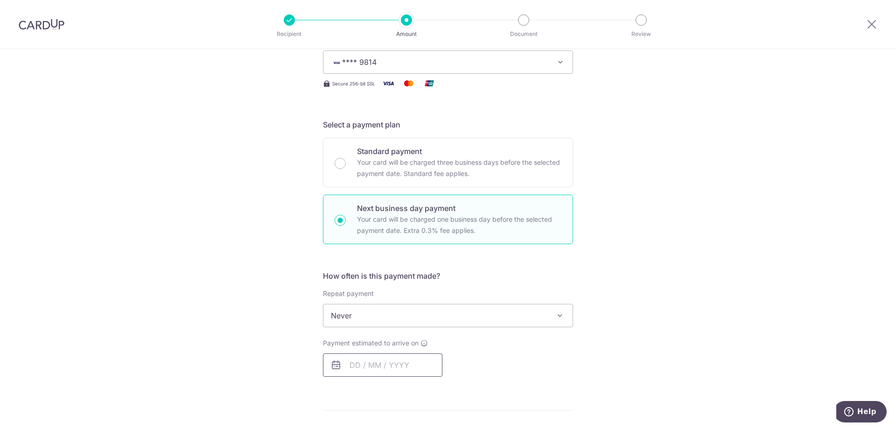
click at [375, 369] on input "text" at bounding box center [383, 364] width 120 height 23
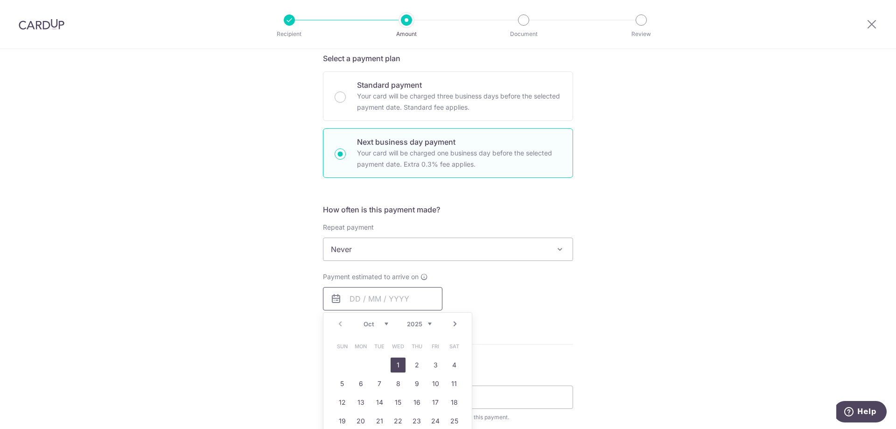
scroll to position [233, 0]
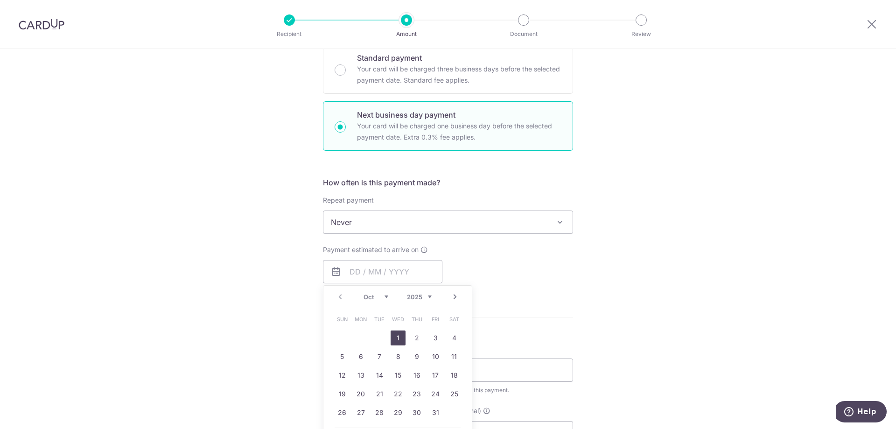
click at [395, 338] on link "1" at bounding box center [398, 338] width 15 height 15
type input "[DATE]"
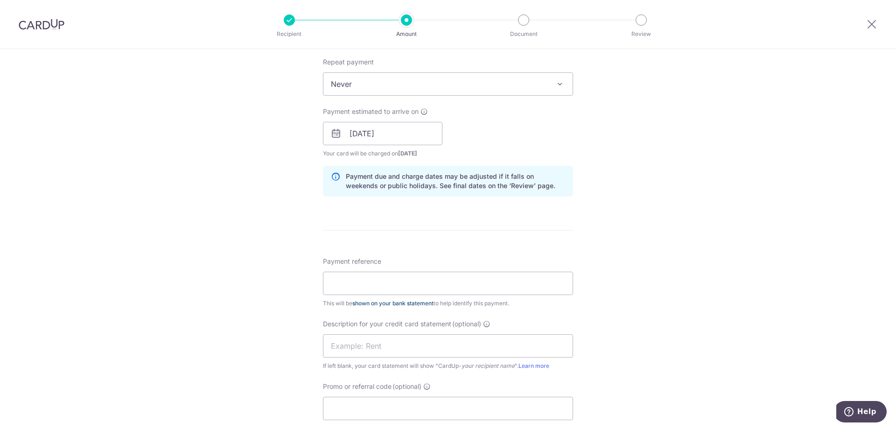
scroll to position [373, 0]
click at [360, 282] on input "Payment reference" at bounding box center [448, 281] width 250 height 23
type input "SEP25 ATZ PAYROLL"
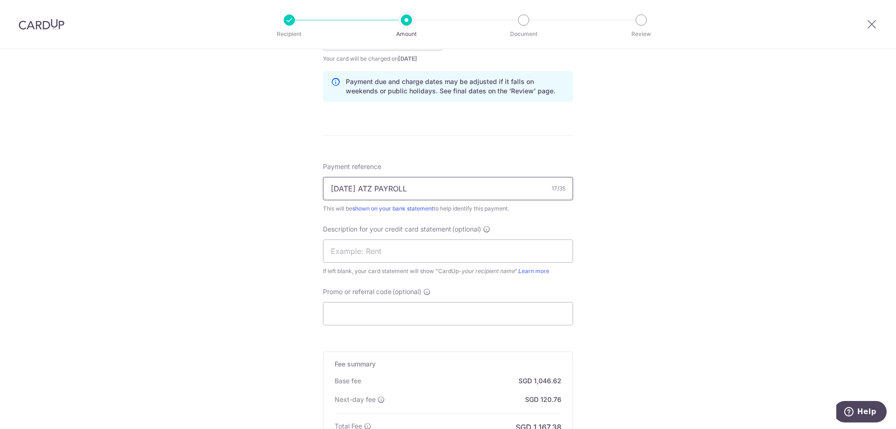
scroll to position [467, 0]
click at [351, 252] on input "text" at bounding box center [448, 250] width 250 height 23
type input "[DATE] ATZ PAYRO"
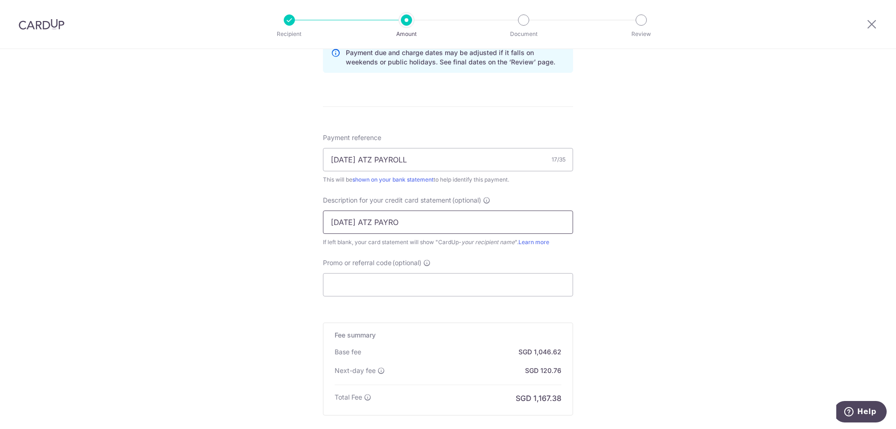
scroll to position [560, 0]
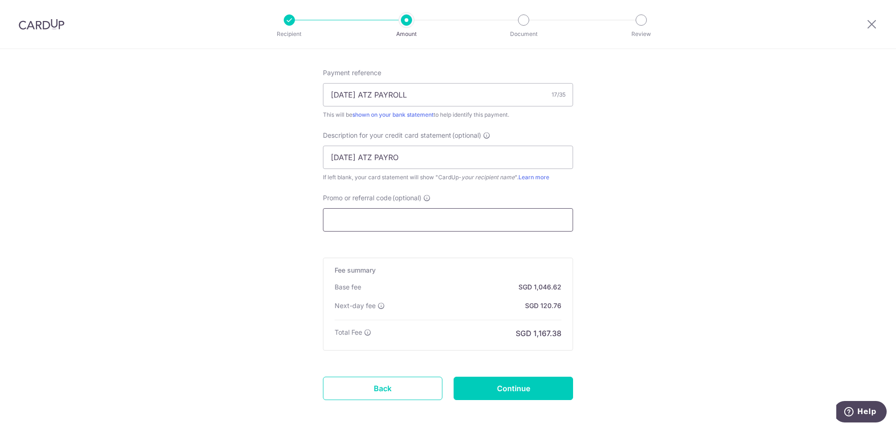
click at [337, 218] on input "Promo or referral code (optional)" at bounding box center [448, 219] width 250 height 23
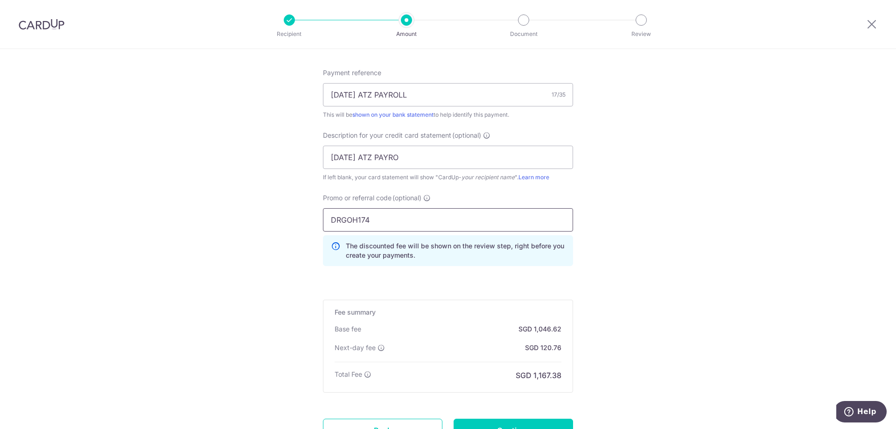
type input "DRGOH174"
click at [269, 273] on div "Tell us more about your payment Enter payment amount SGD 40,254.59 40254.59 Sel…" at bounding box center [448, 0] width 896 height 1023
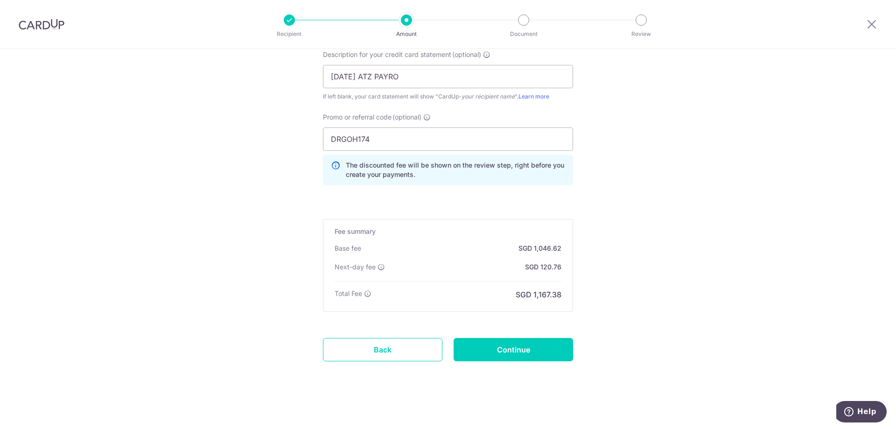
scroll to position [643, 0]
click at [514, 348] on input "Continue" at bounding box center [514, 347] width 120 height 23
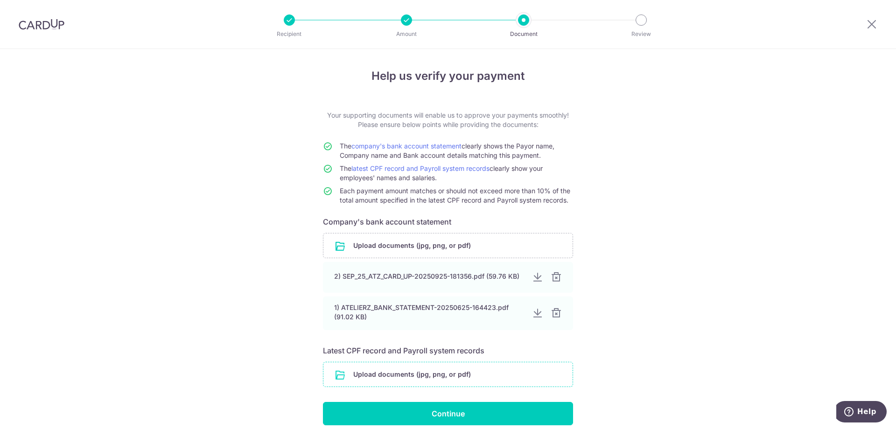
click at [423, 380] on input "file" at bounding box center [448, 374] width 249 height 24
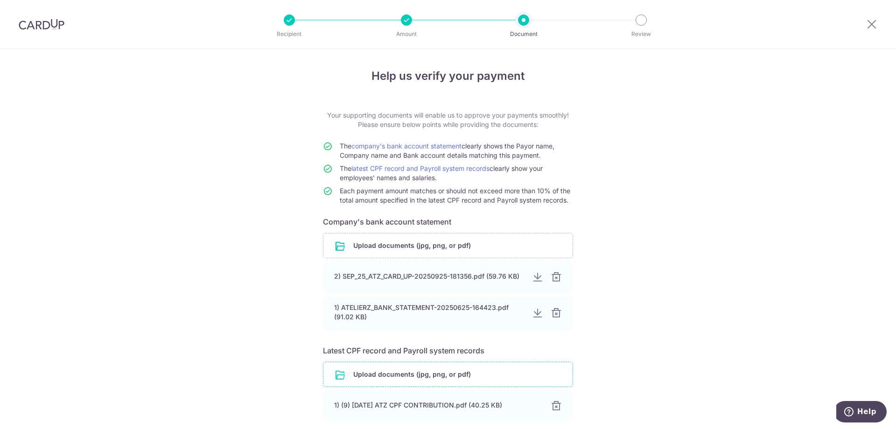
scroll to position [78, 0]
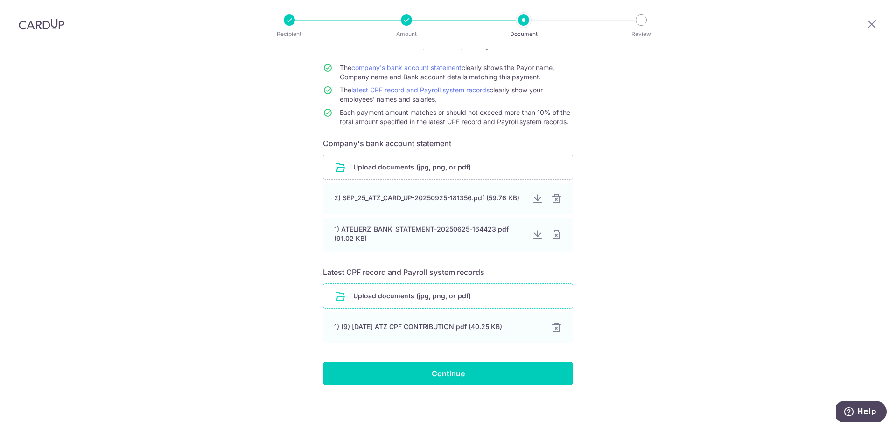
click at [443, 366] on input "Continue" at bounding box center [448, 373] width 250 height 23
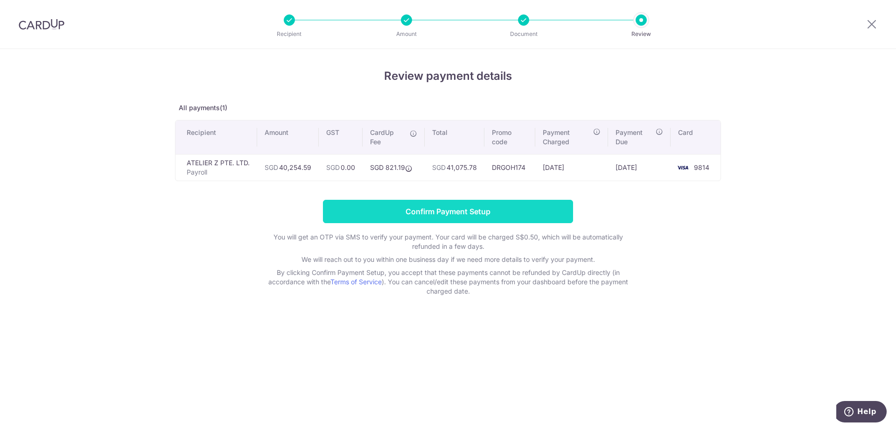
click at [421, 212] on input "Confirm Payment Setup" at bounding box center [448, 211] width 250 height 23
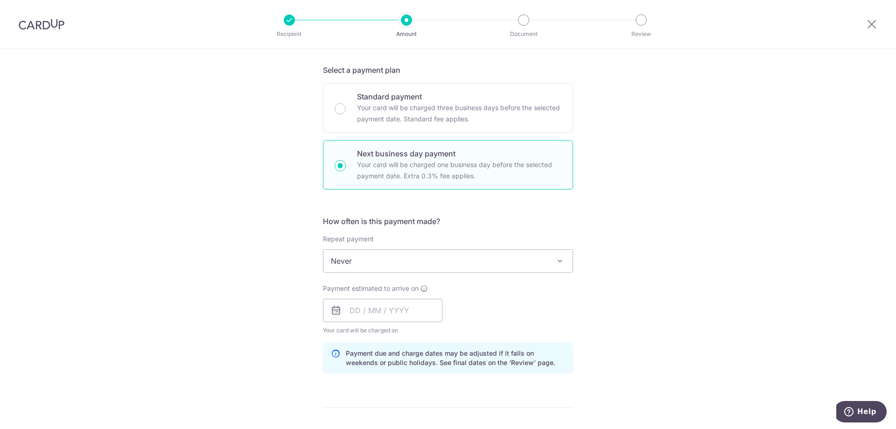
scroll to position [233, 0]
click at [394, 307] on input "text" at bounding box center [383, 309] width 120 height 23
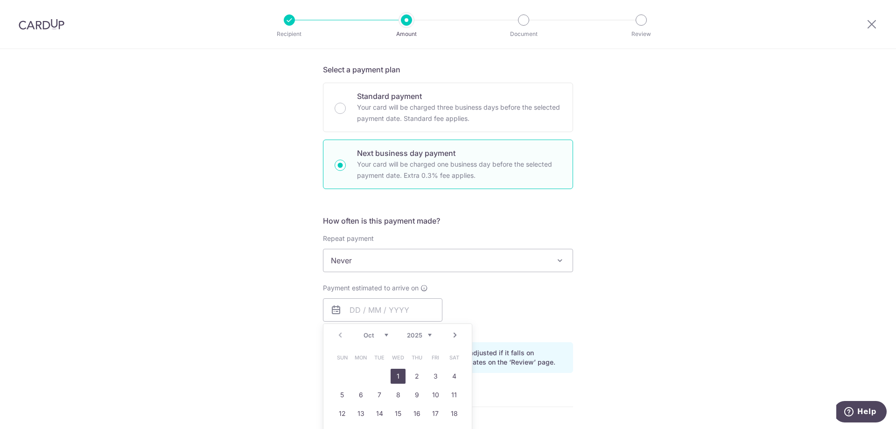
click at [392, 378] on link "1" at bounding box center [398, 376] width 15 height 15
type input "[DATE]"
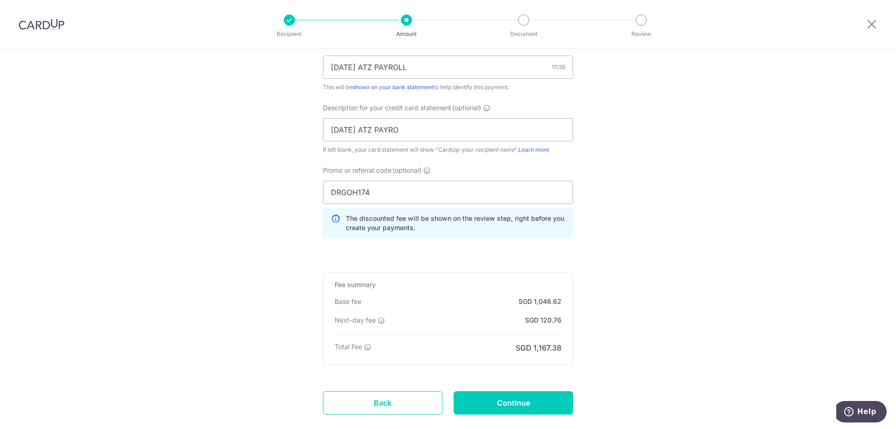
scroll to position [682, 0]
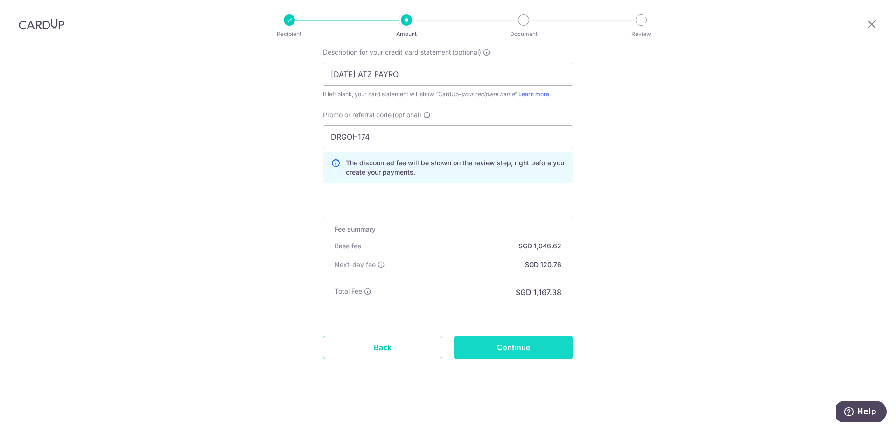
click at [508, 350] on input "Continue" at bounding box center [514, 347] width 120 height 23
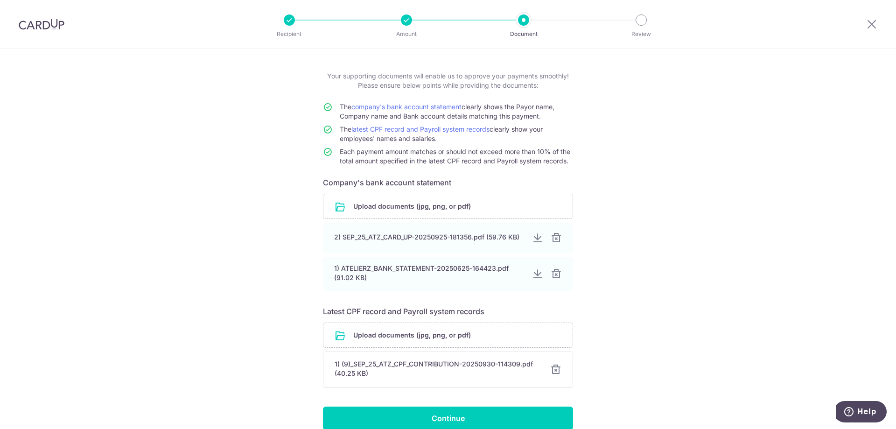
scroll to position [84, 0]
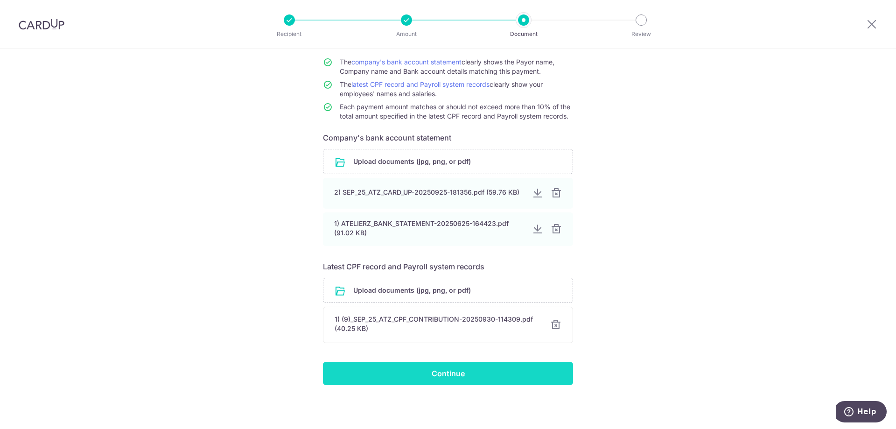
click at [441, 374] on input "Continue" at bounding box center [448, 373] width 250 height 23
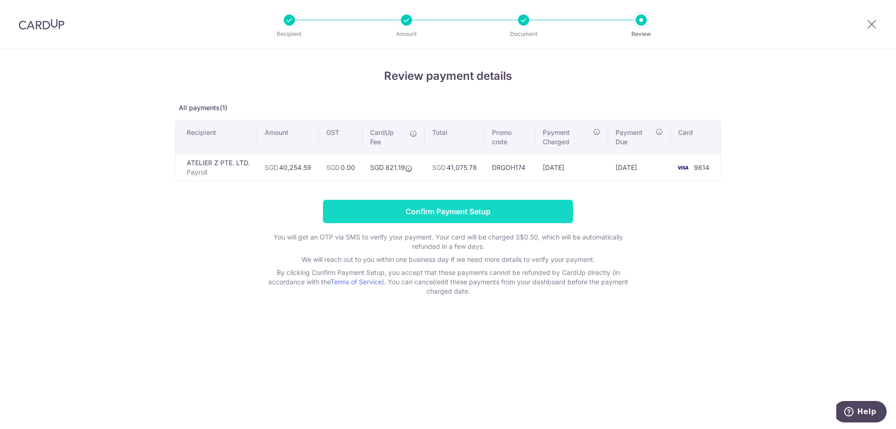
click at [408, 215] on input "Confirm Payment Setup" at bounding box center [448, 211] width 250 height 23
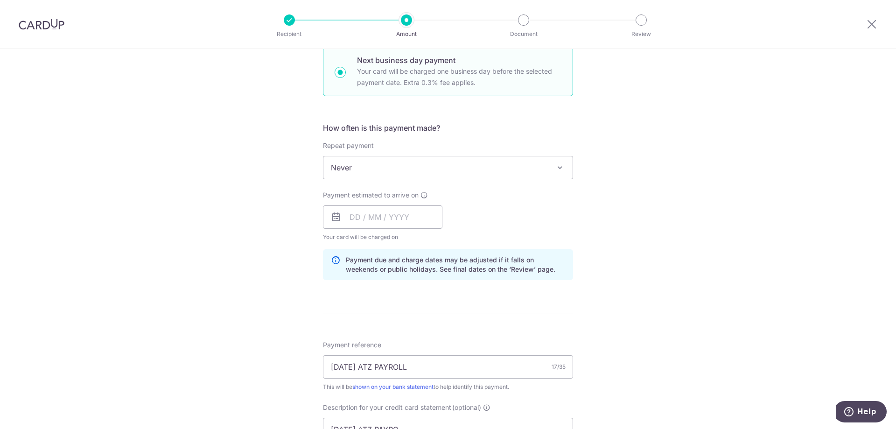
scroll to position [327, 0]
click at [381, 225] on input "text" at bounding box center [383, 216] width 120 height 23
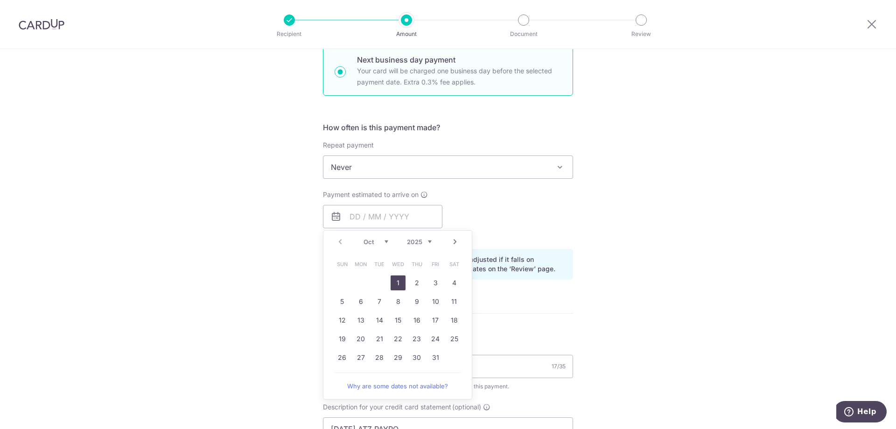
click at [394, 283] on link "1" at bounding box center [398, 282] width 15 height 15
type input "[DATE]"
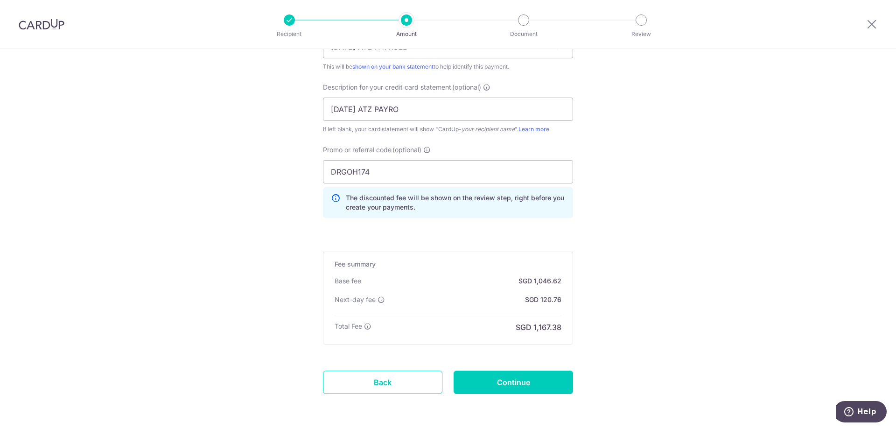
scroll to position [682, 0]
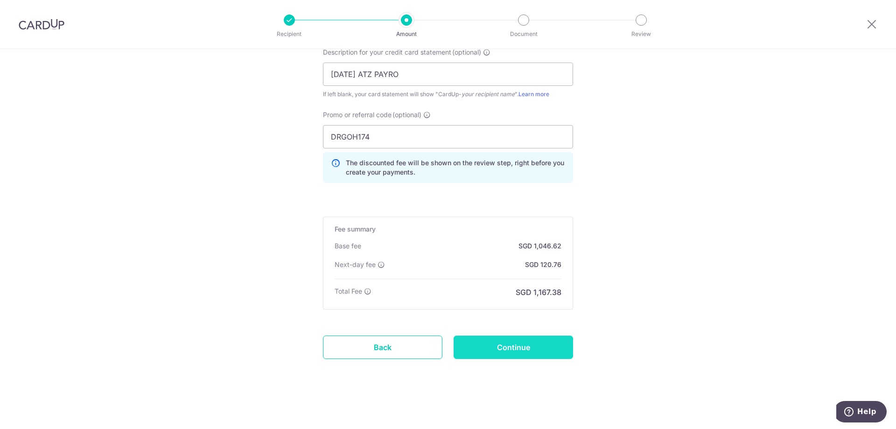
click at [479, 350] on input "Continue" at bounding box center [514, 347] width 120 height 23
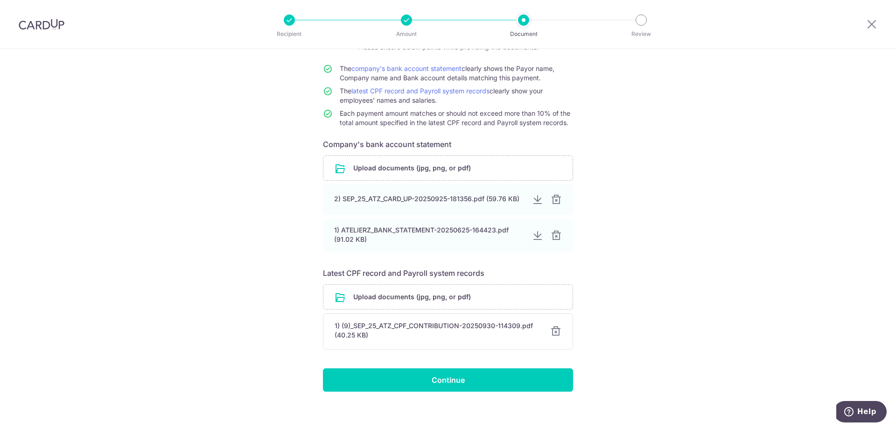
scroll to position [84, 0]
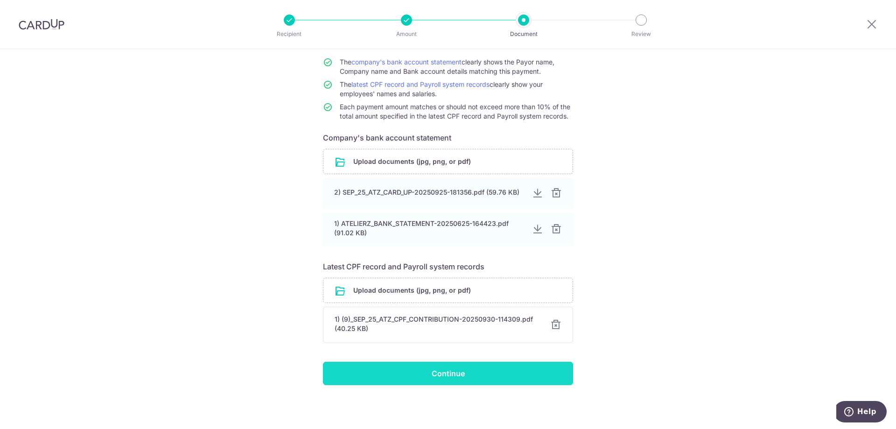
click at [445, 369] on input "Continue" at bounding box center [448, 373] width 250 height 23
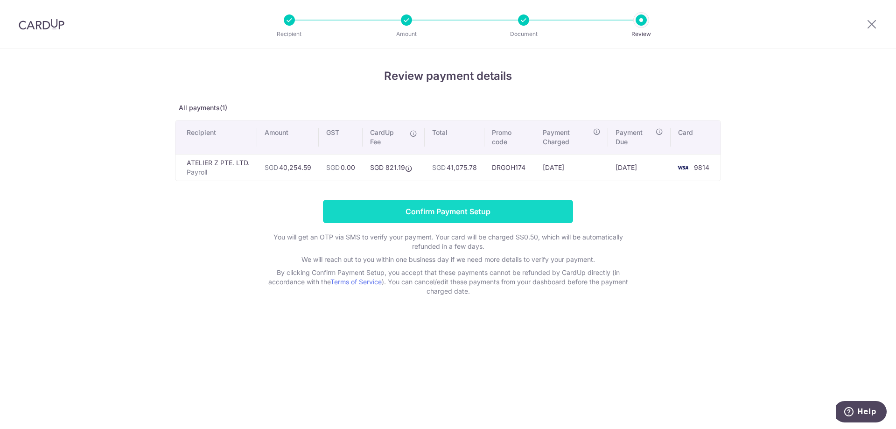
click at [422, 208] on input "Confirm Payment Setup" at bounding box center [448, 211] width 250 height 23
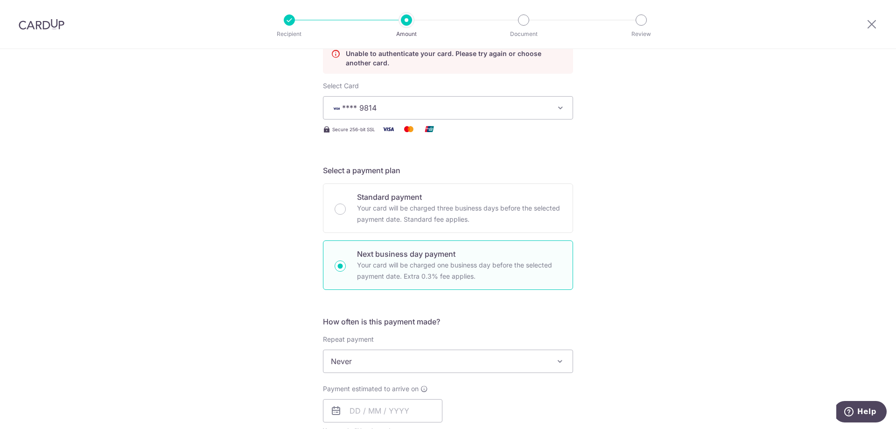
scroll to position [187, 0]
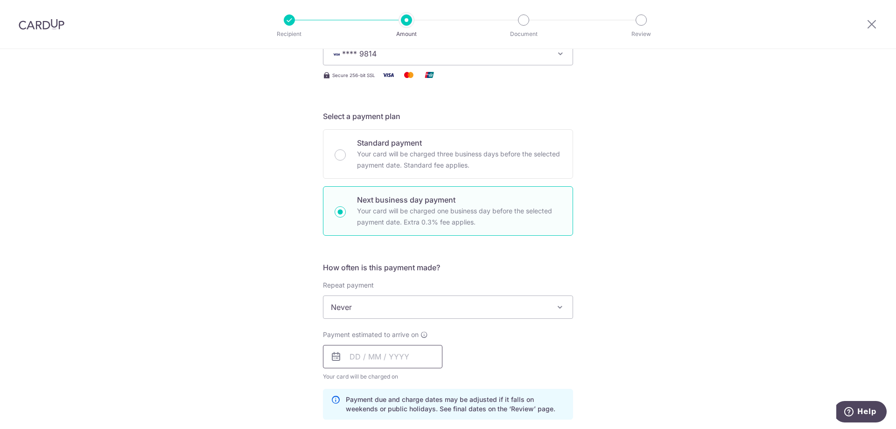
click at [411, 363] on input "text" at bounding box center [383, 356] width 120 height 23
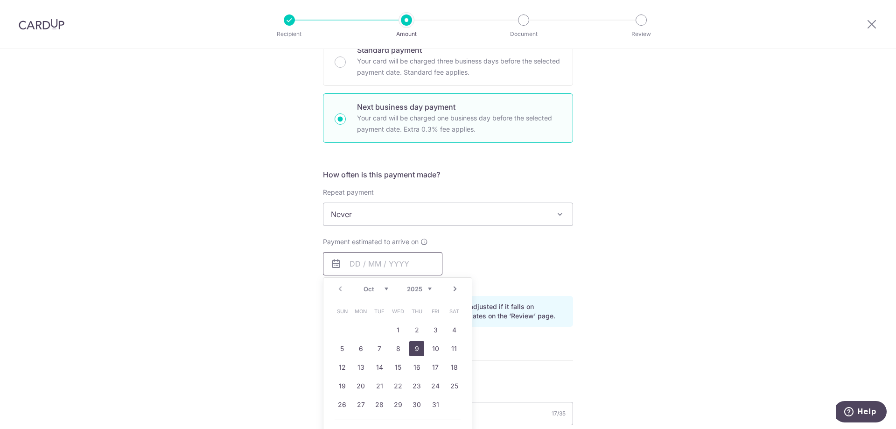
scroll to position [280, 0]
click at [396, 331] on link "1" at bounding box center [398, 329] width 15 height 15
type input "[DATE]"
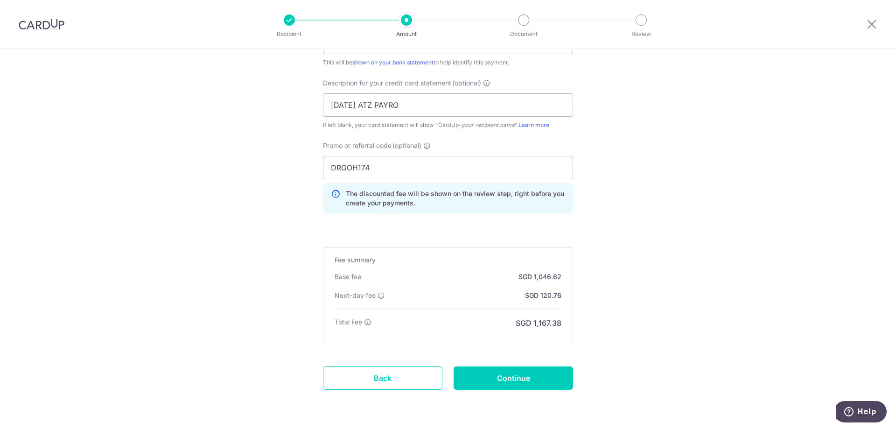
scroll to position [682, 0]
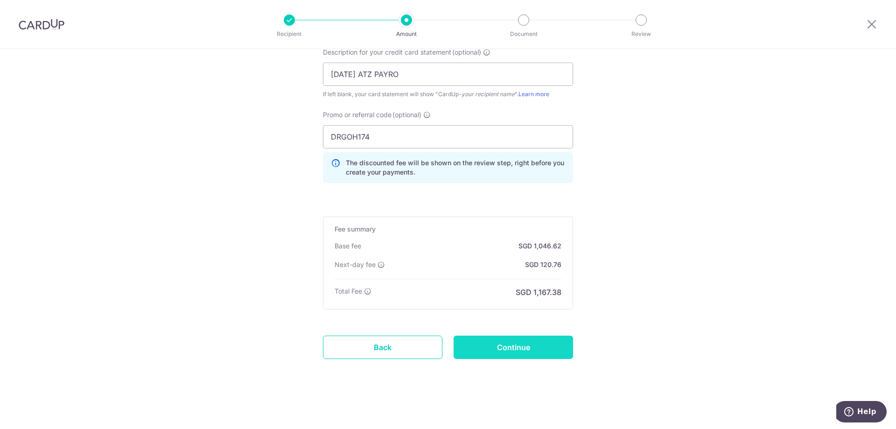
click at [472, 352] on input "Continue" at bounding box center [514, 347] width 120 height 23
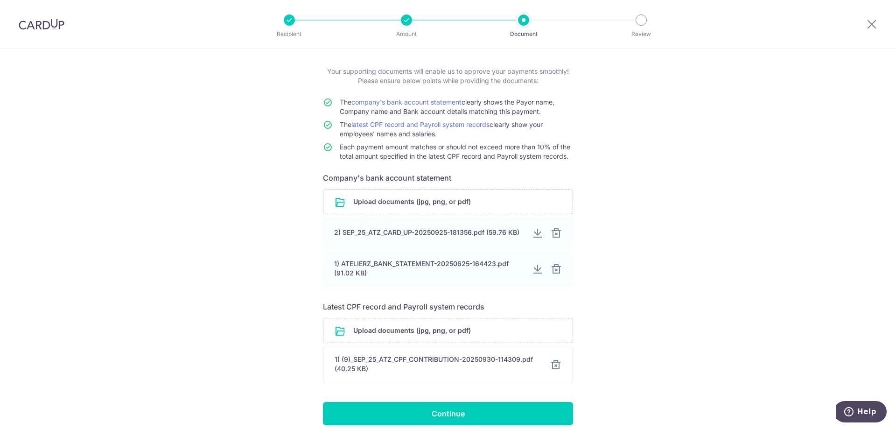
scroll to position [84, 0]
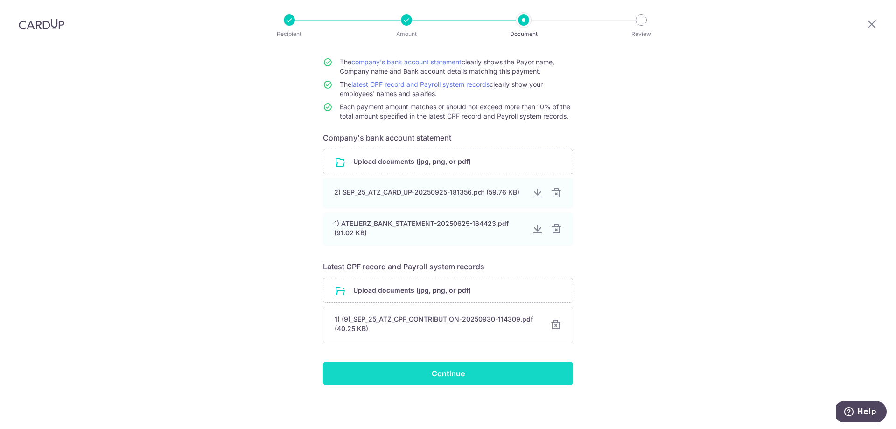
click at [464, 373] on input "Continue" at bounding box center [448, 373] width 250 height 23
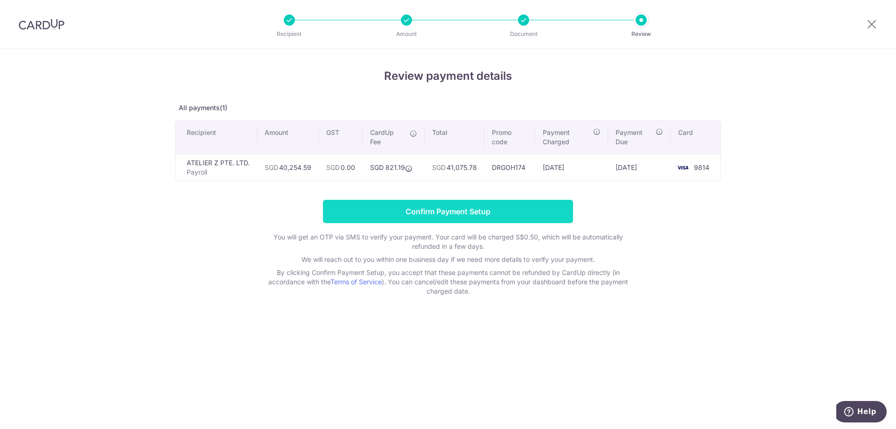
click at [443, 211] on input "Confirm Payment Setup" at bounding box center [448, 211] width 250 height 23
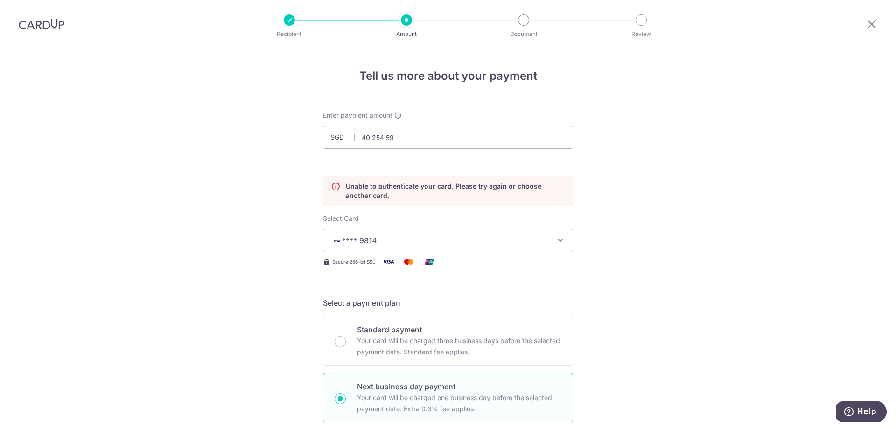
click at [370, 227] on div "Select Card **** 9814 Add credit card Your Cards **** 7161 **** 6951 **** 9814" at bounding box center [448, 233] width 250 height 38
click at [366, 232] on button "**** 9814" at bounding box center [448, 240] width 250 height 23
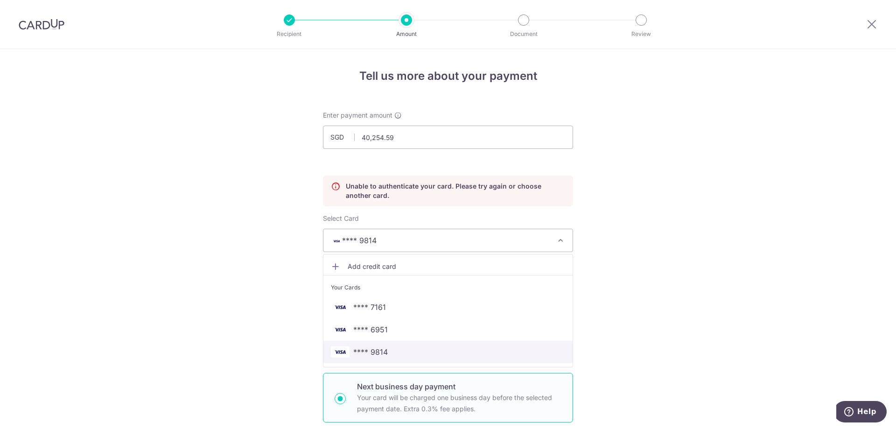
click at [366, 350] on span "**** 9814" at bounding box center [370, 351] width 35 height 11
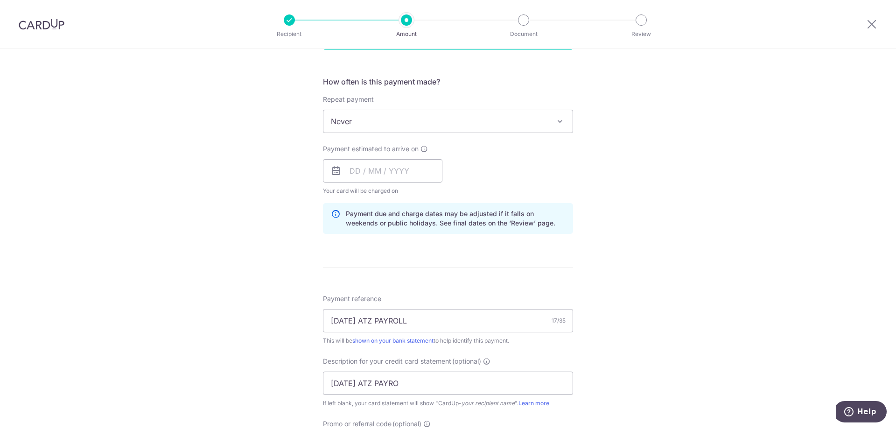
scroll to position [373, 0]
click at [360, 164] on input "text" at bounding box center [383, 169] width 120 height 23
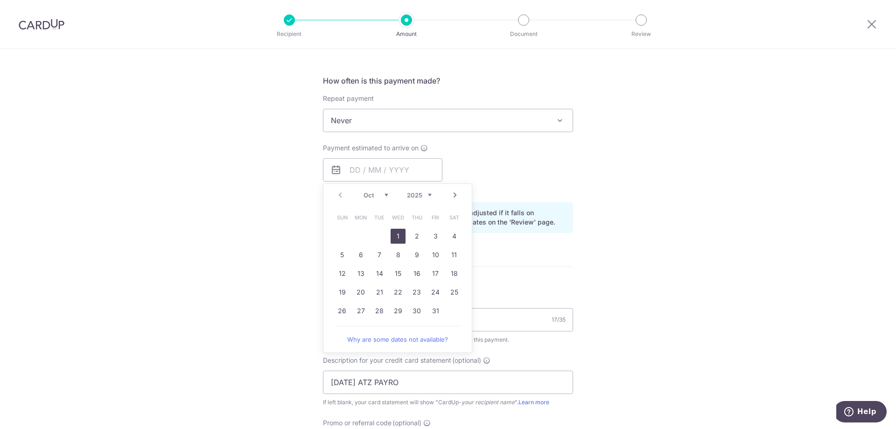
click at [396, 235] on link "1" at bounding box center [398, 236] width 15 height 15
type input "[DATE]"
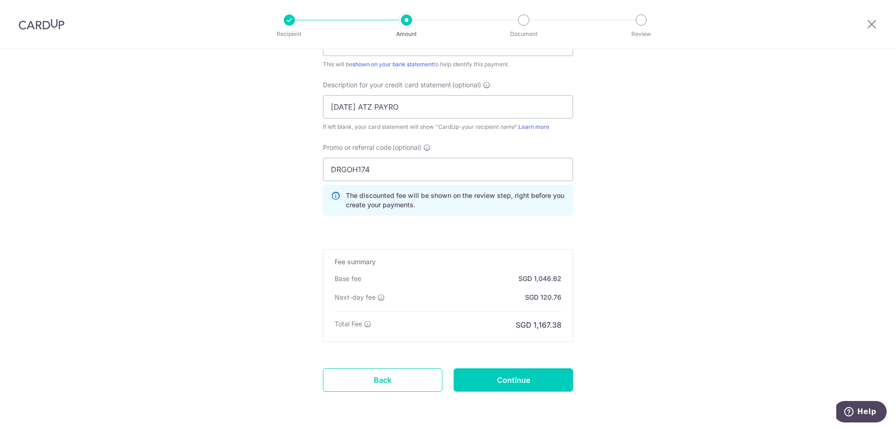
scroll to position [682, 0]
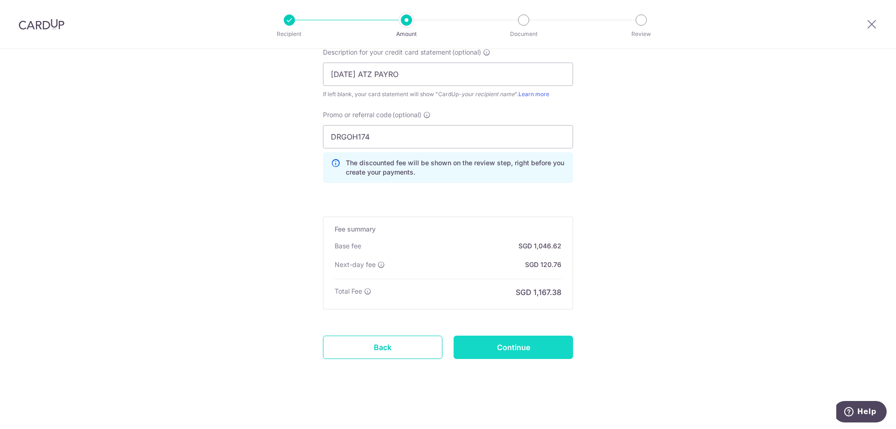
click at [490, 349] on input "Continue" at bounding box center [514, 347] width 120 height 23
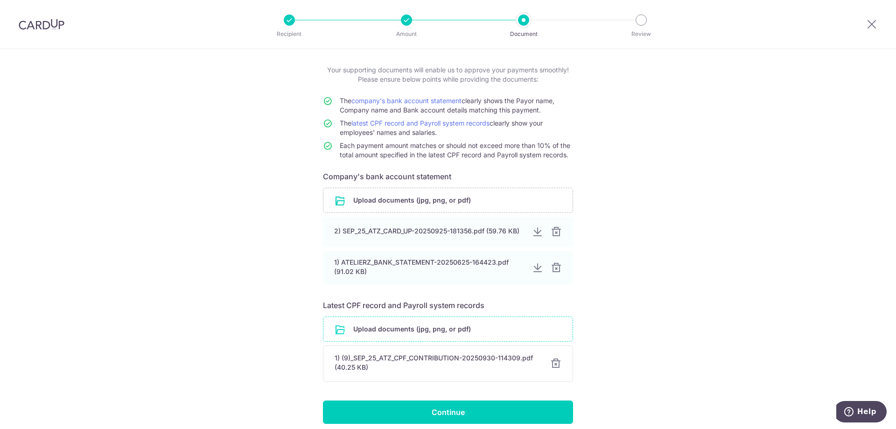
scroll to position [84, 0]
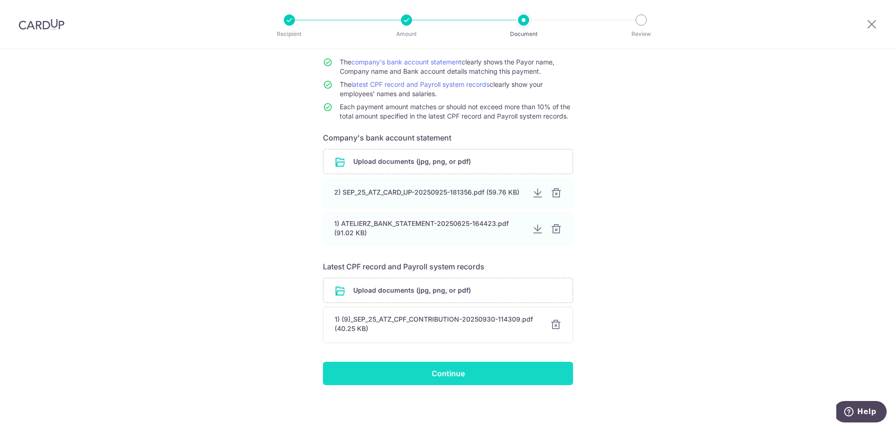
click at [402, 377] on input "Continue" at bounding box center [448, 373] width 250 height 23
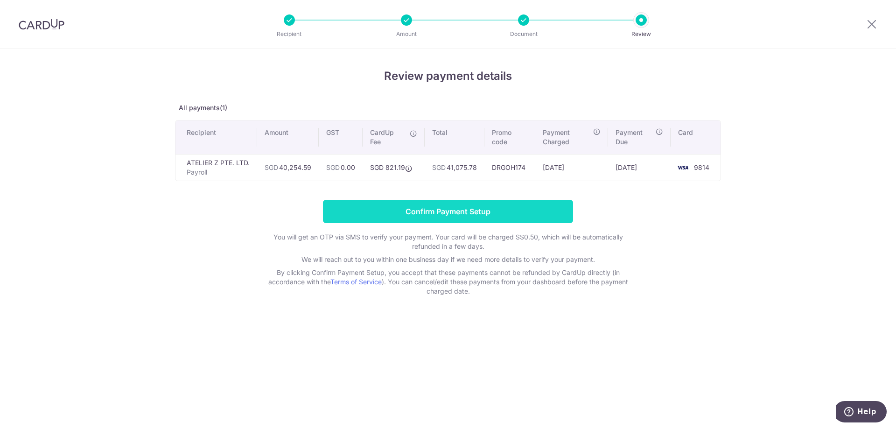
click at [442, 216] on input "Confirm Payment Setup" at bounding box center [448, 211] width 250 height 23
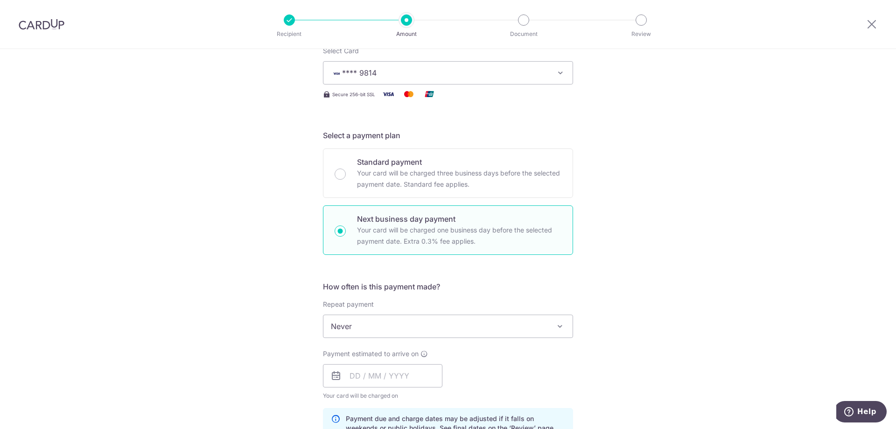
scroll to position [233, 0]
